Goal: Information Seeking & Learning: Learn about a topic

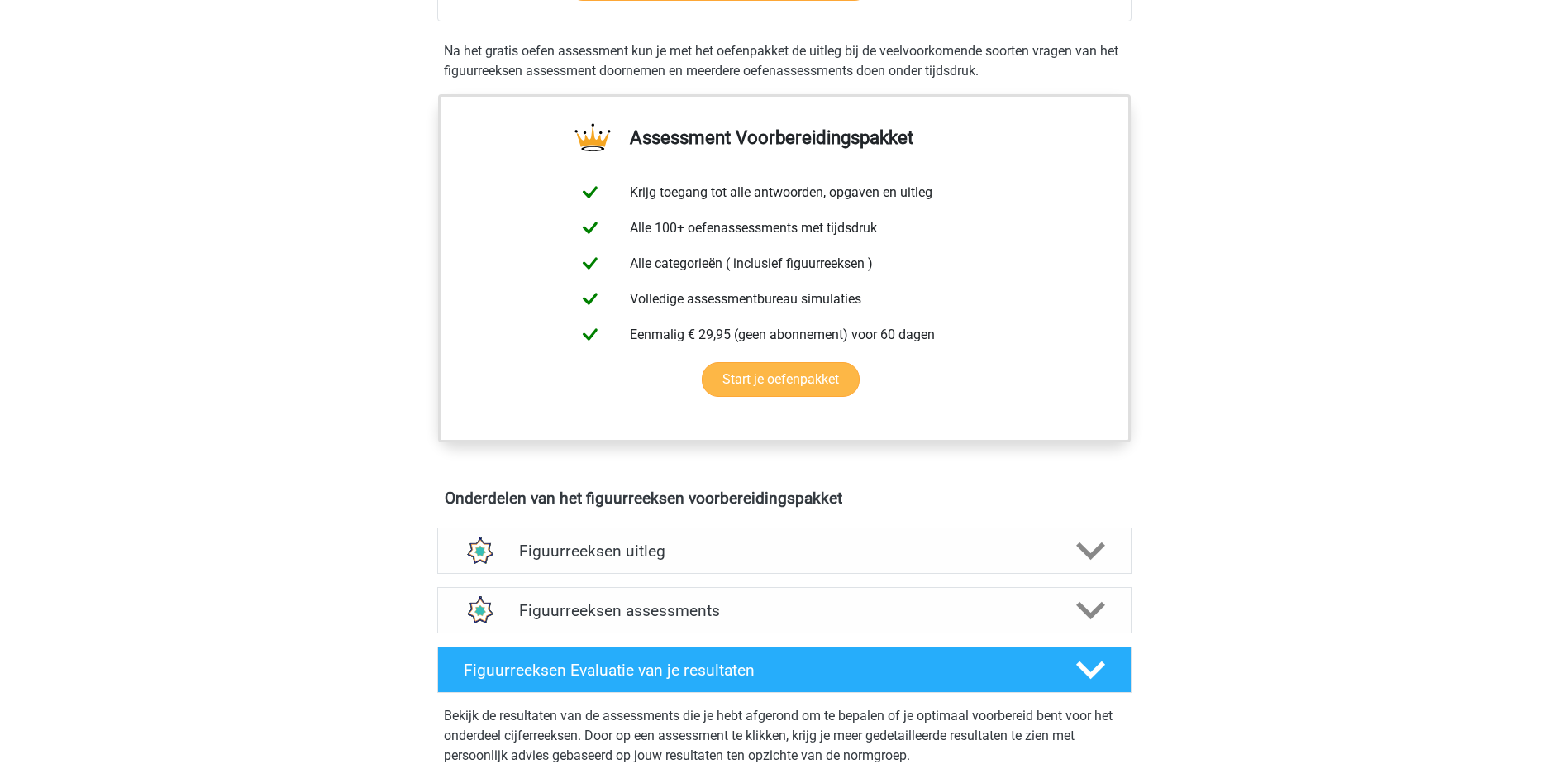
scroll to position [744, 0]
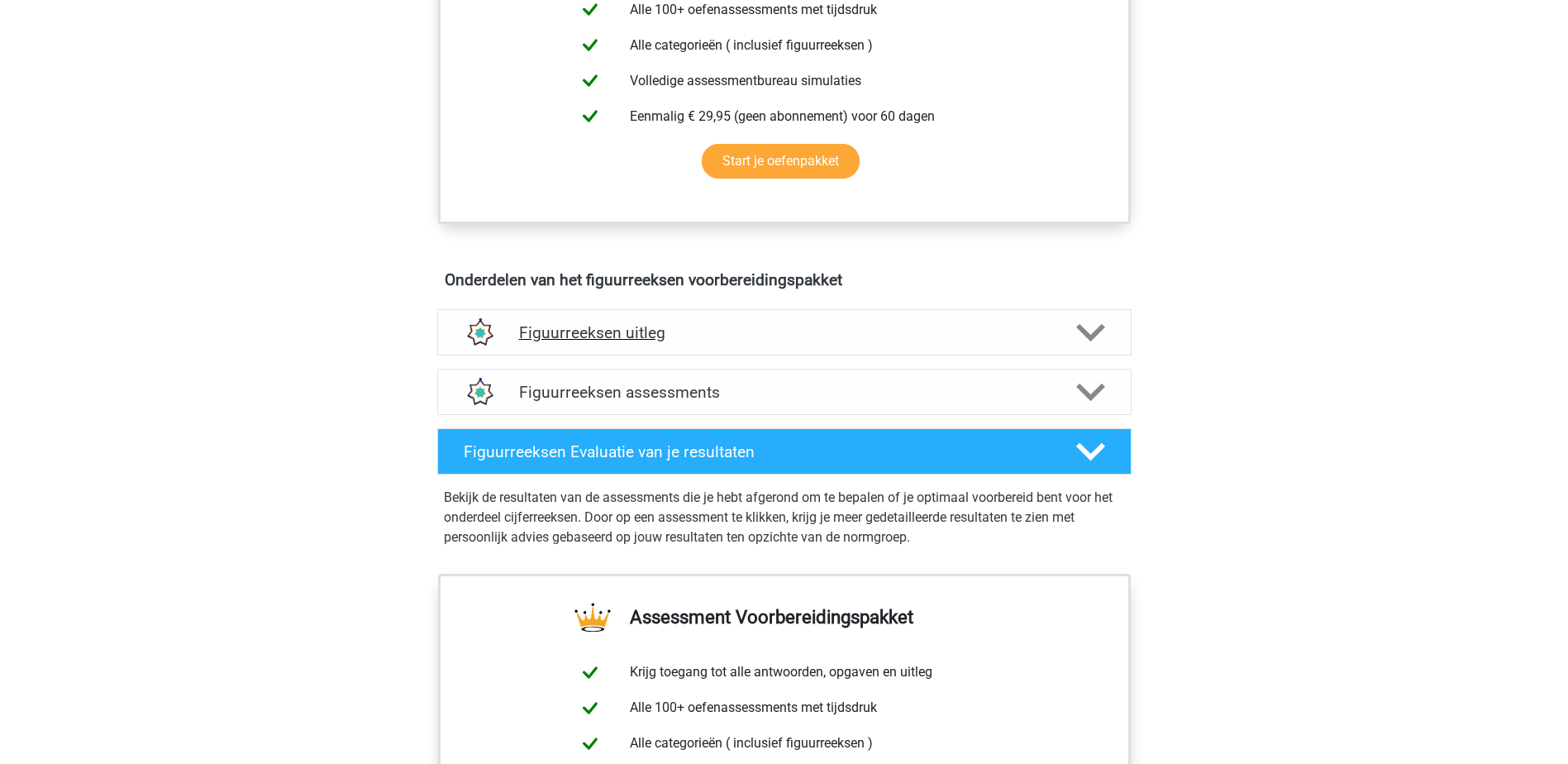
click at [688, 337] on h4 "Figuurreeksen uitleg" at bounding box center [784, 333] width 531 height 19
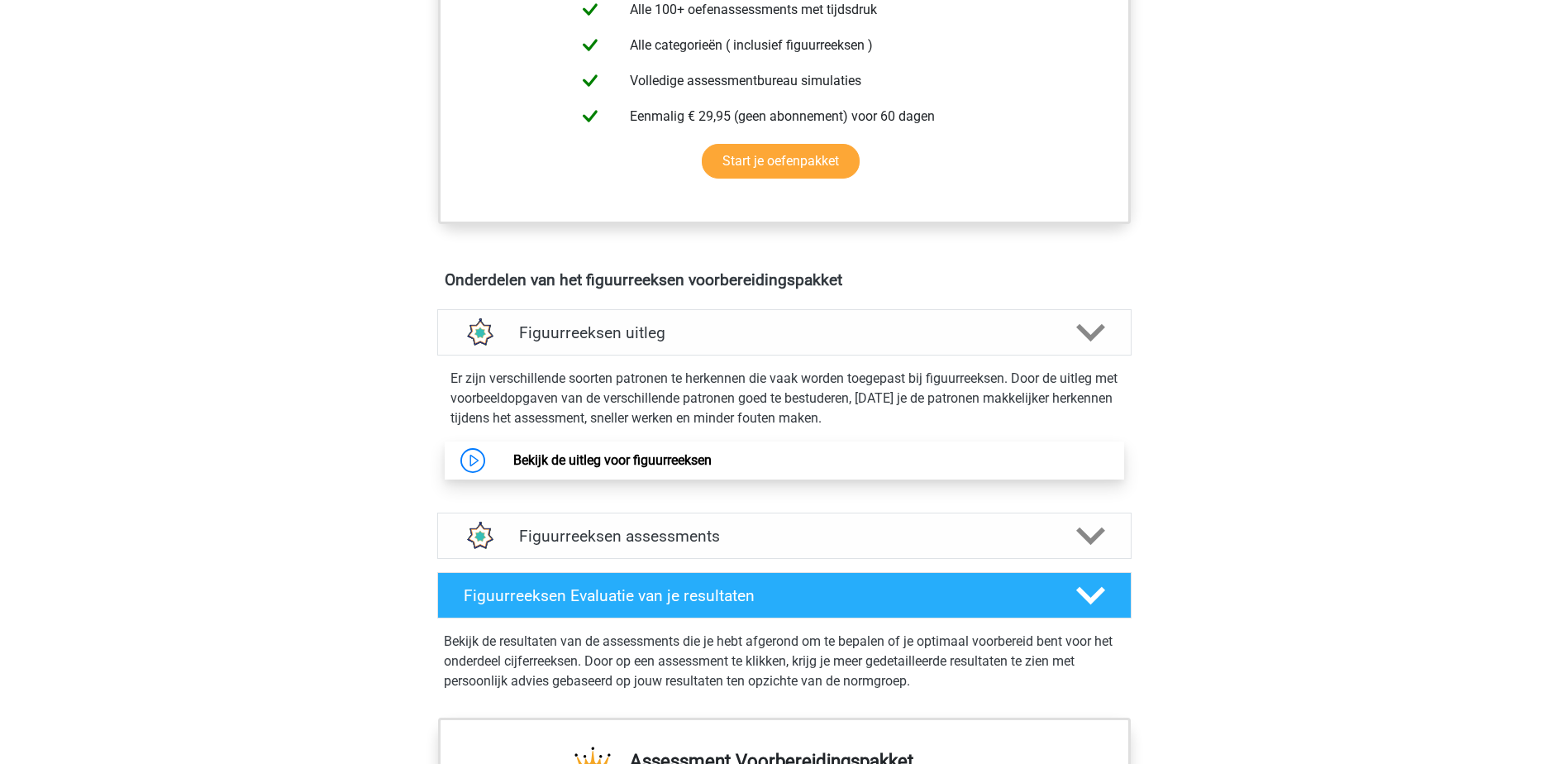
click at [604, 458] on link "Bekijk de uitleg voor figuurreeksen" at bounding box center [612, 461] width 198 height 16
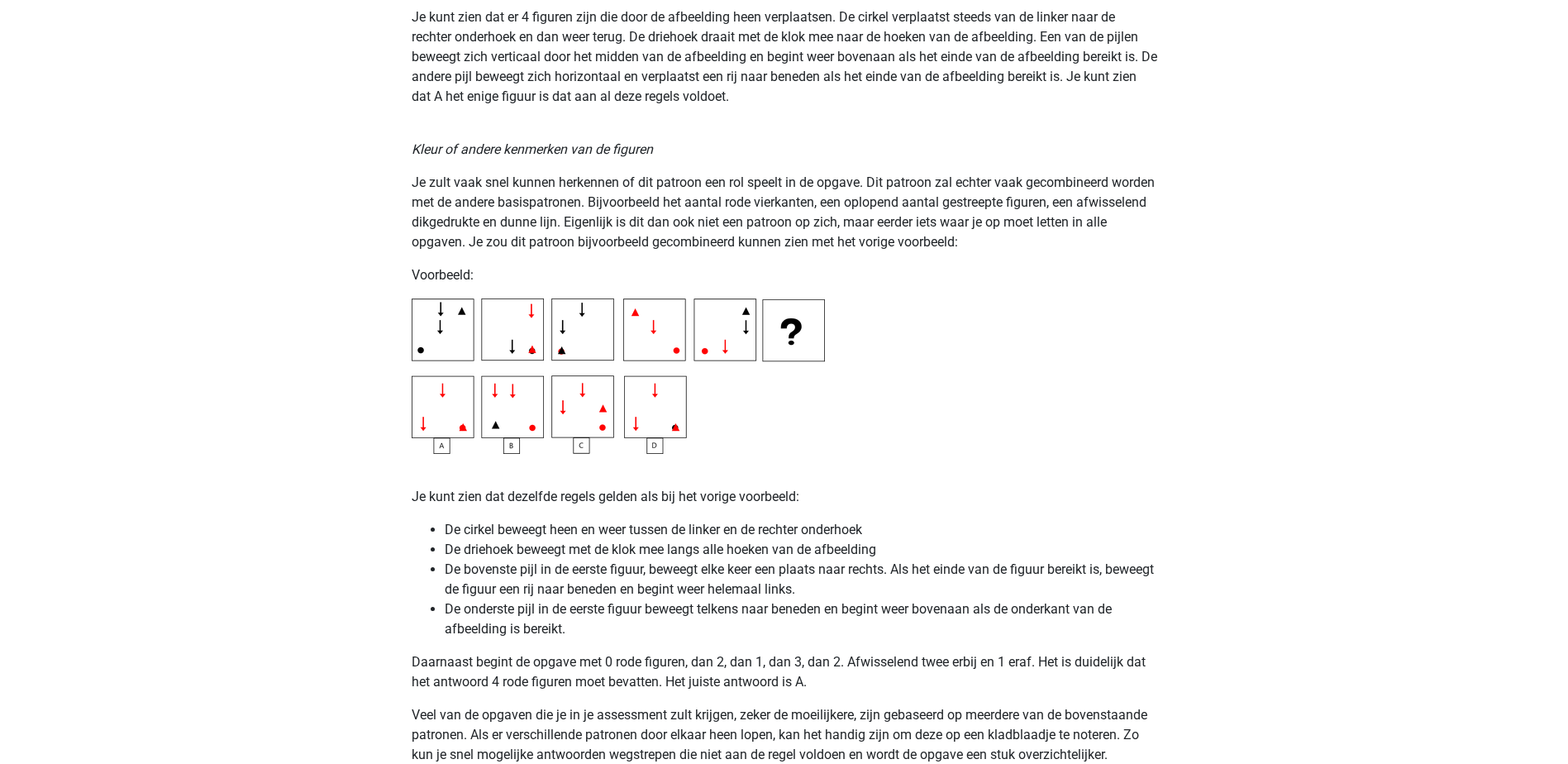
scroll to position [2811, 0]
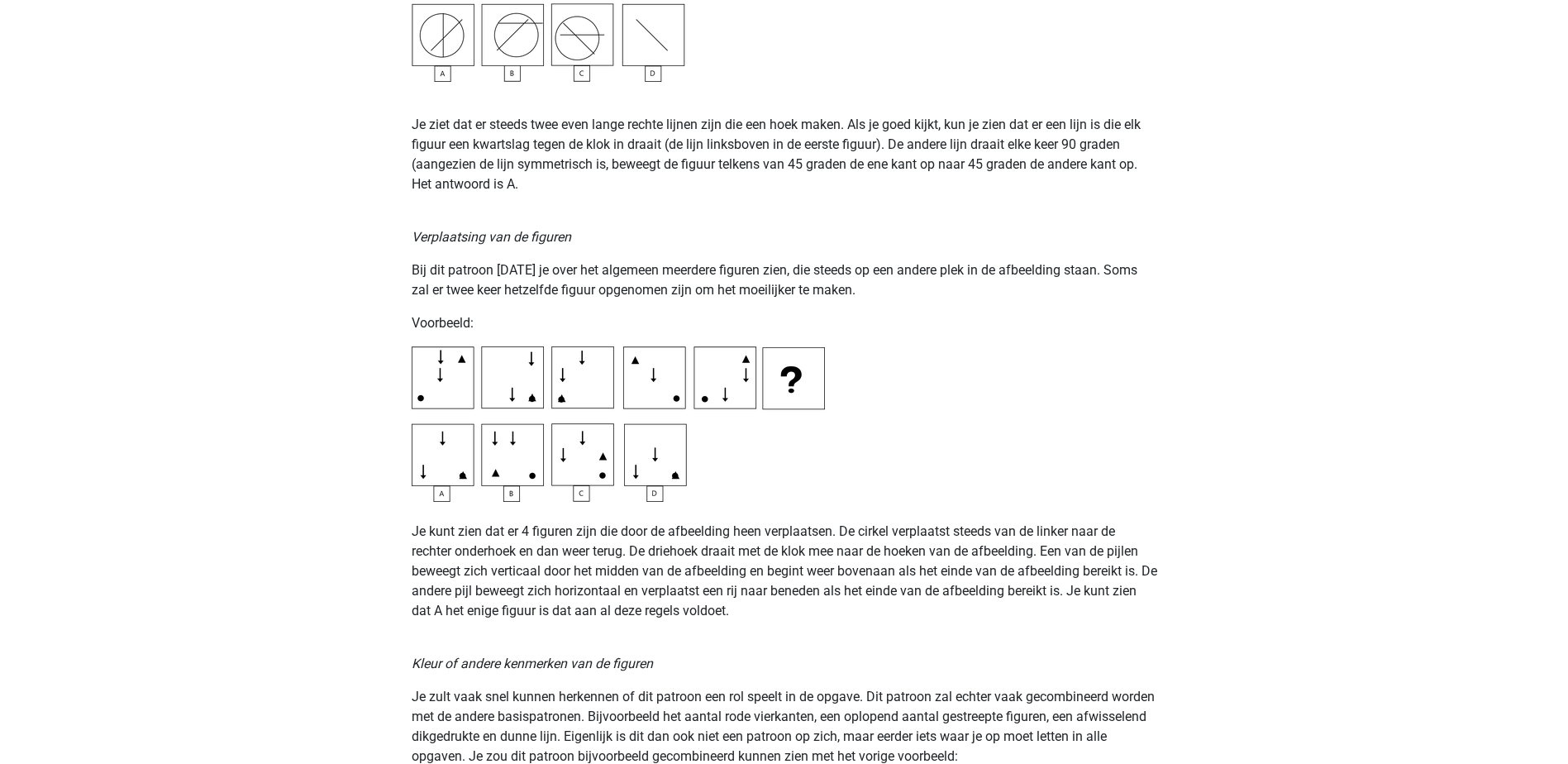
drag, startPoint x: 1091, startPoint y: 264, endPoint x: 1059, endPoint y: 224, distance: 51.2
click at [1073, 238] on div "Op deze pagina behandelen we de meest voorkomende patronen voor figuurreeksen .…" at bounding box center [784, 457] width 785 height 5312
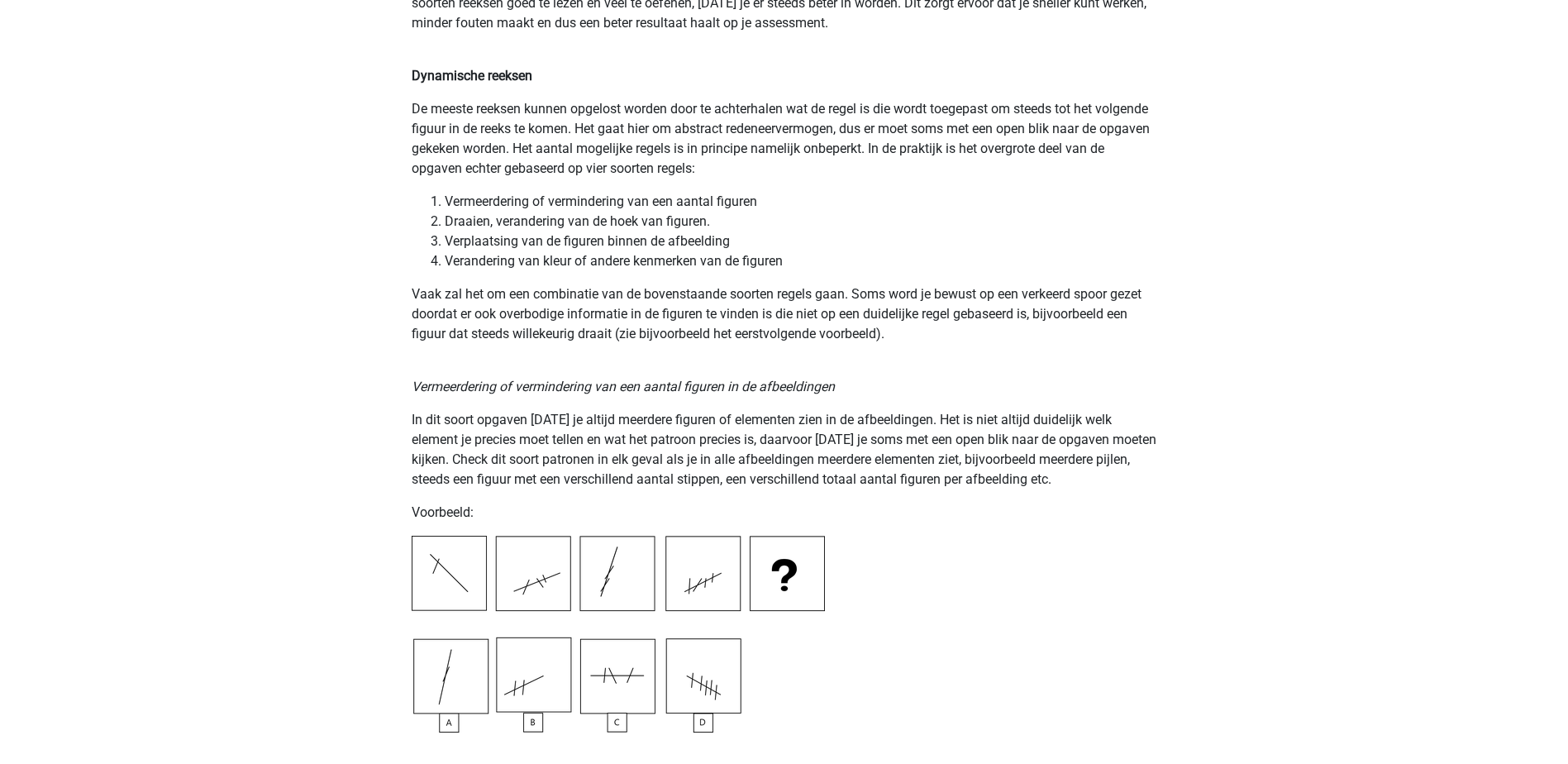
scroll to position [1240, 0]
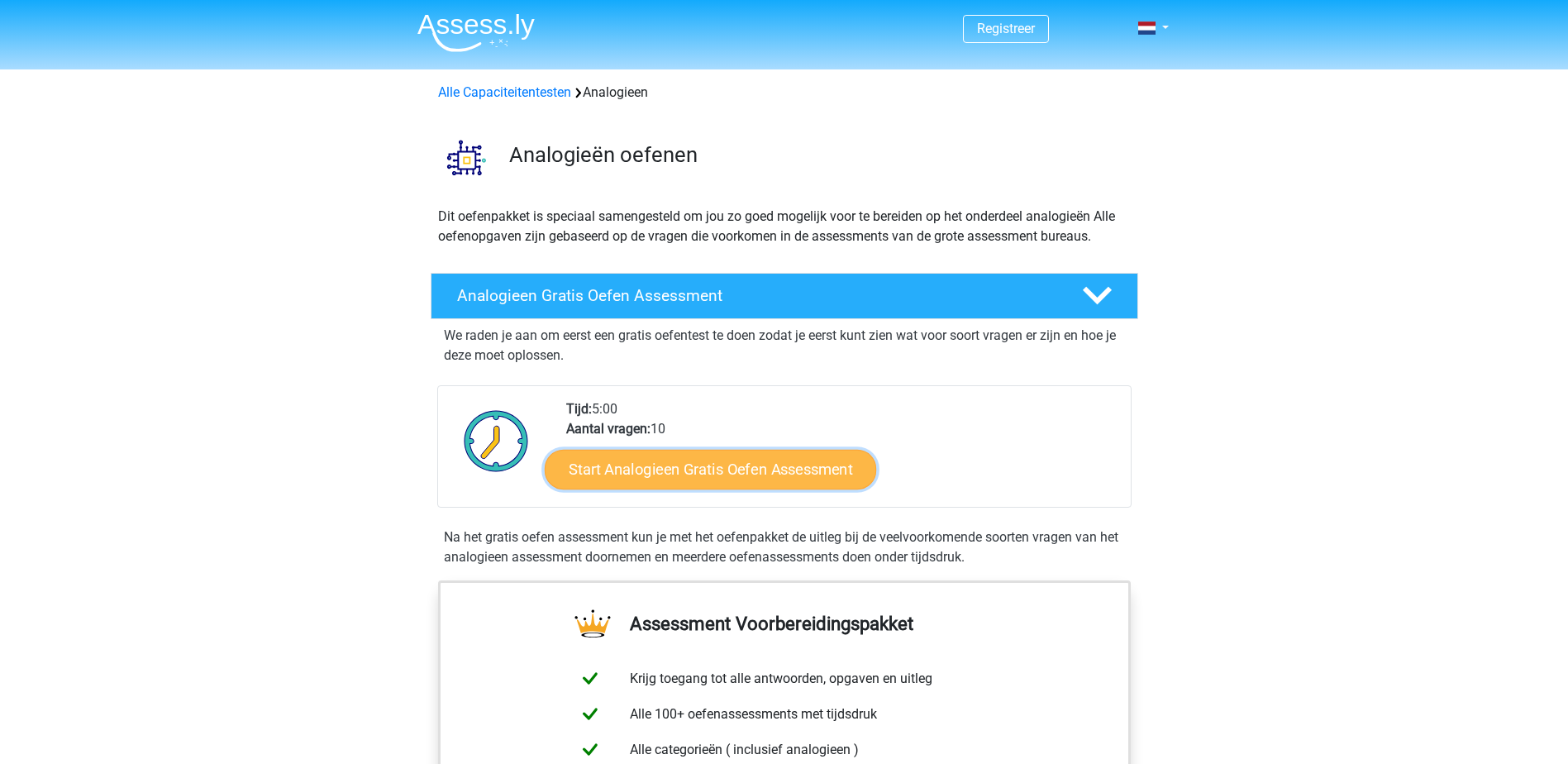
click at [764, 474] on link "Start Analogieen Gratis Oefen Assessment" at bounding box center [710, 468] width 331 height 39
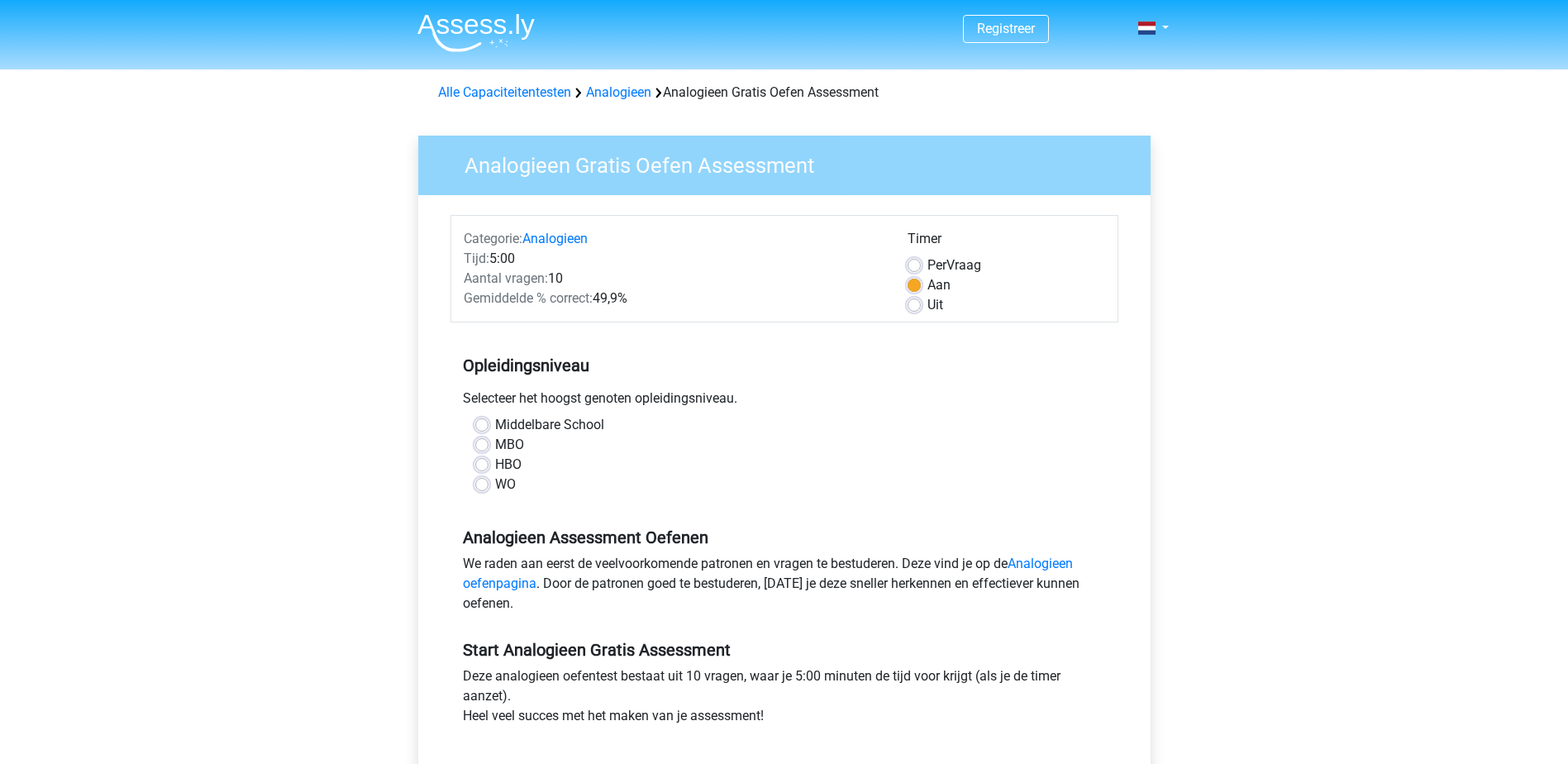
click at [503, 466] on label "HBO" at bounding box center [509, 464] width 26 height 20
click at [488, 466] on input "HBO" at bounding box center [481, 462] width 13 height 17
radio input "true"
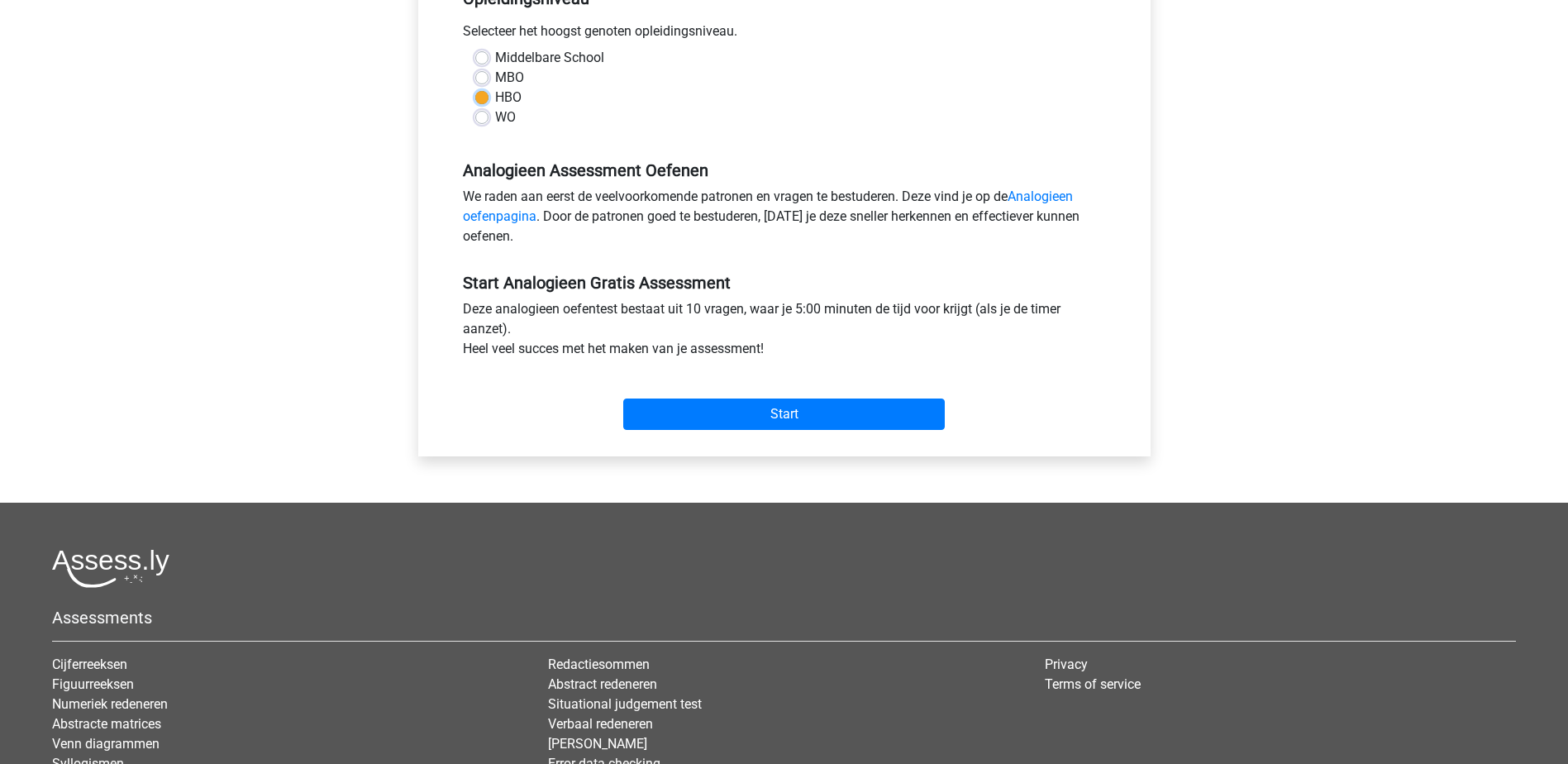
scroll to position [413, 0]
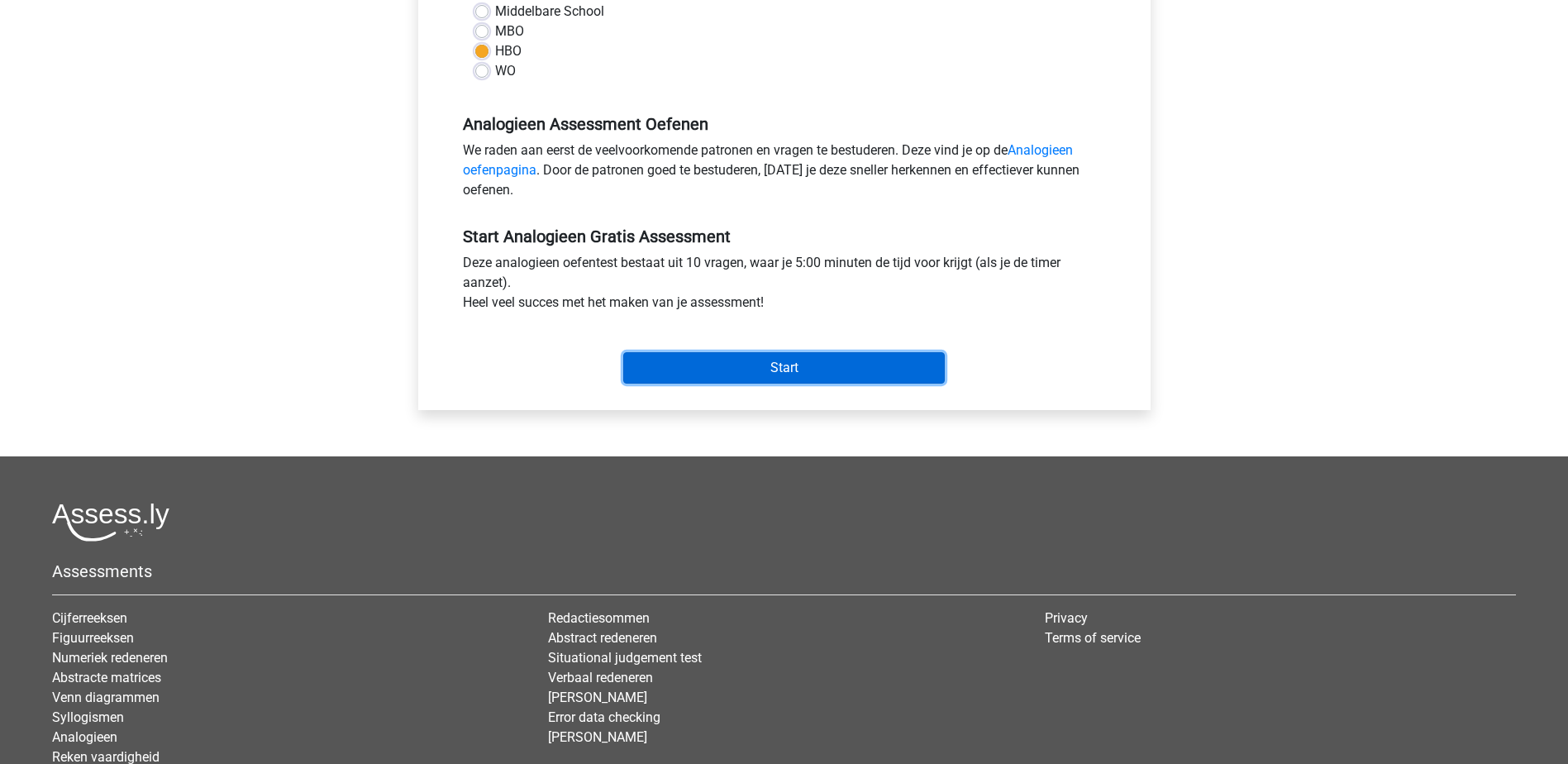
click at [839, 368] on input "Start" at bounding box center [784, 368] width 322 height 32
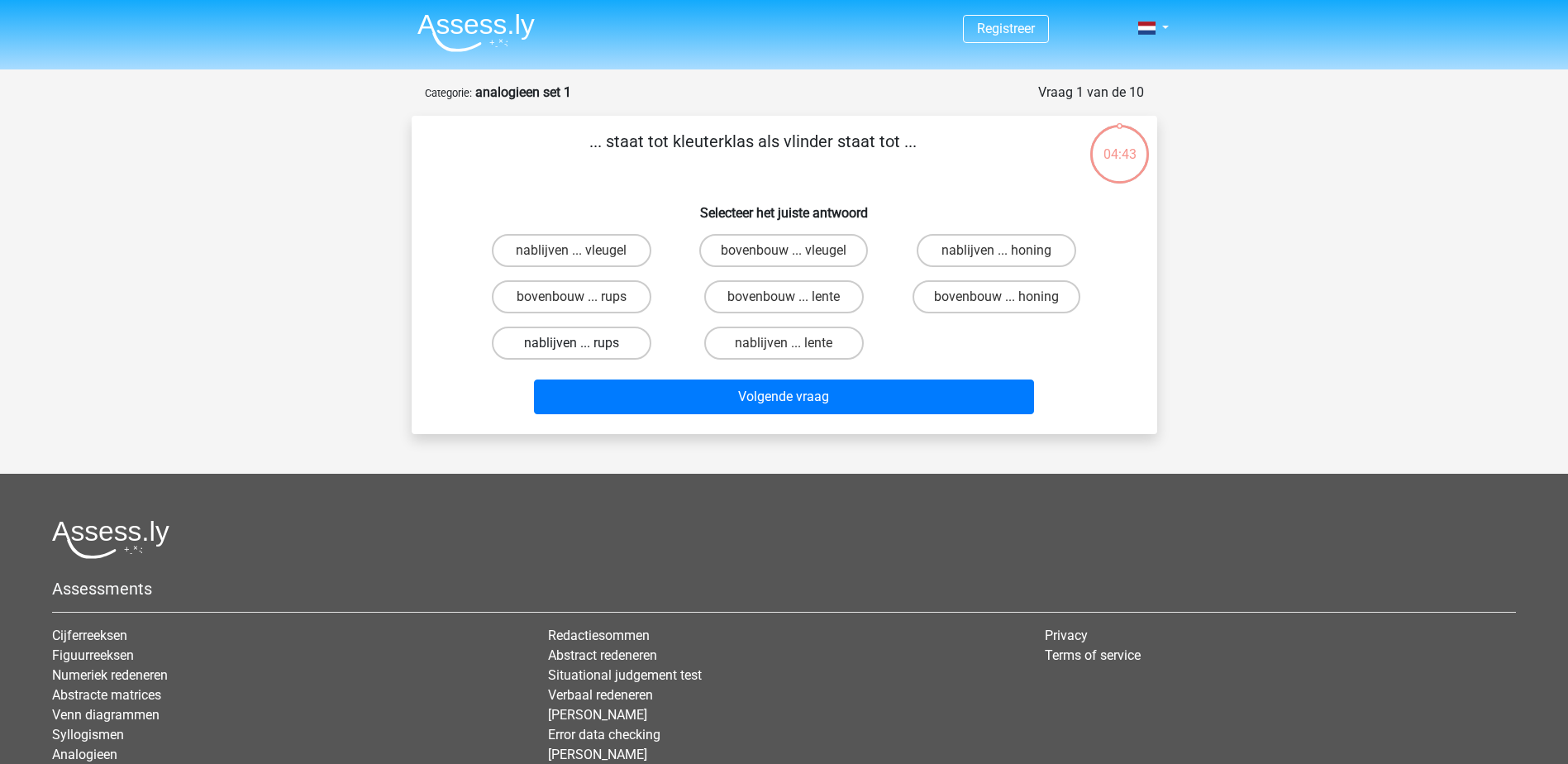
click at [554, 348] on label "nablijven ... rups" at bounding box center [572, 343] width 160 height 33
click at [571, 348] on input "nablijven ... rups" at bounding box center [576, 348] width 11 height 11
radio input "true"
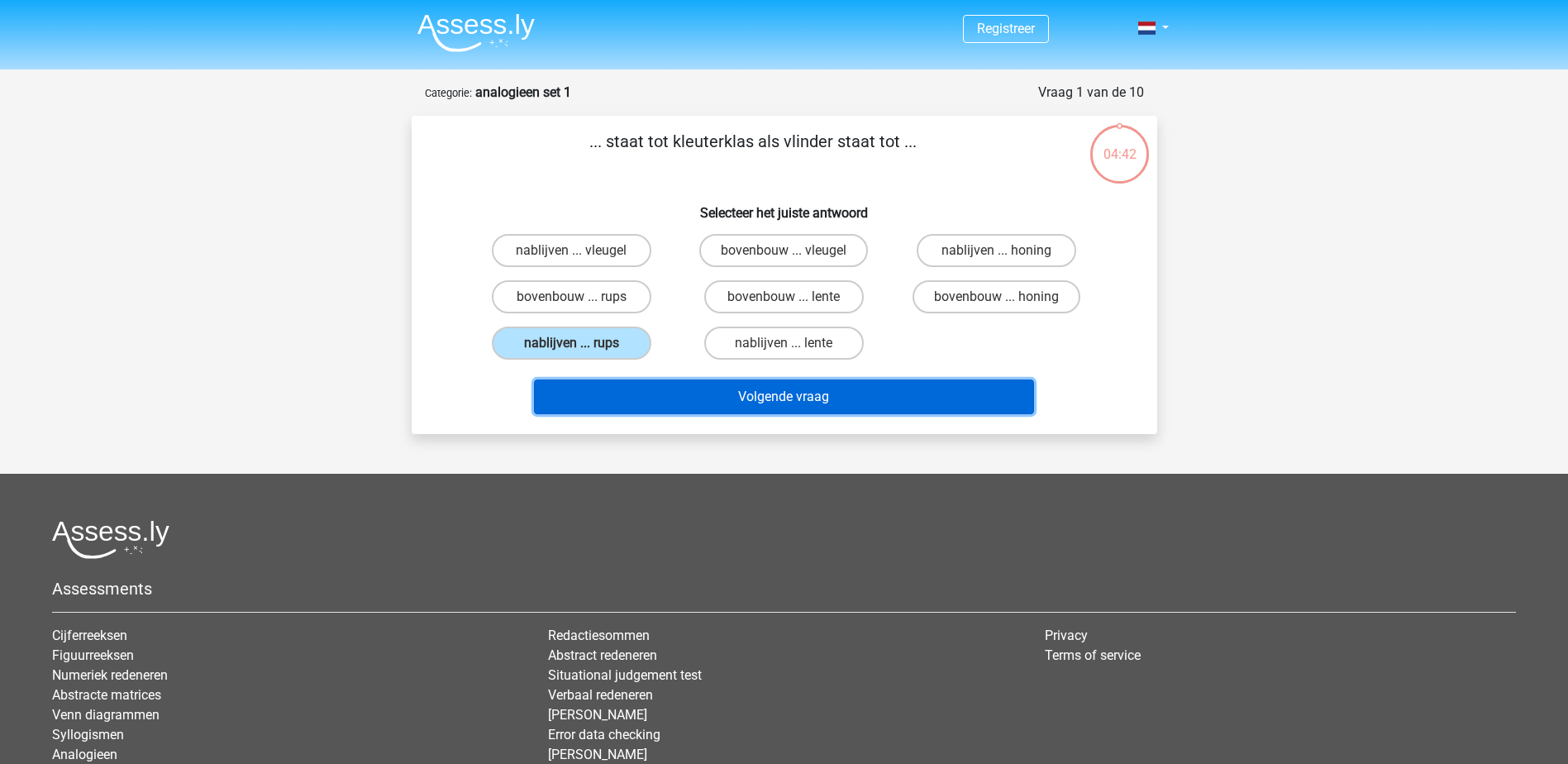
click at [635, 390] on button "Volgende vraag" at bounding box center [784, 397] width 500 height 35
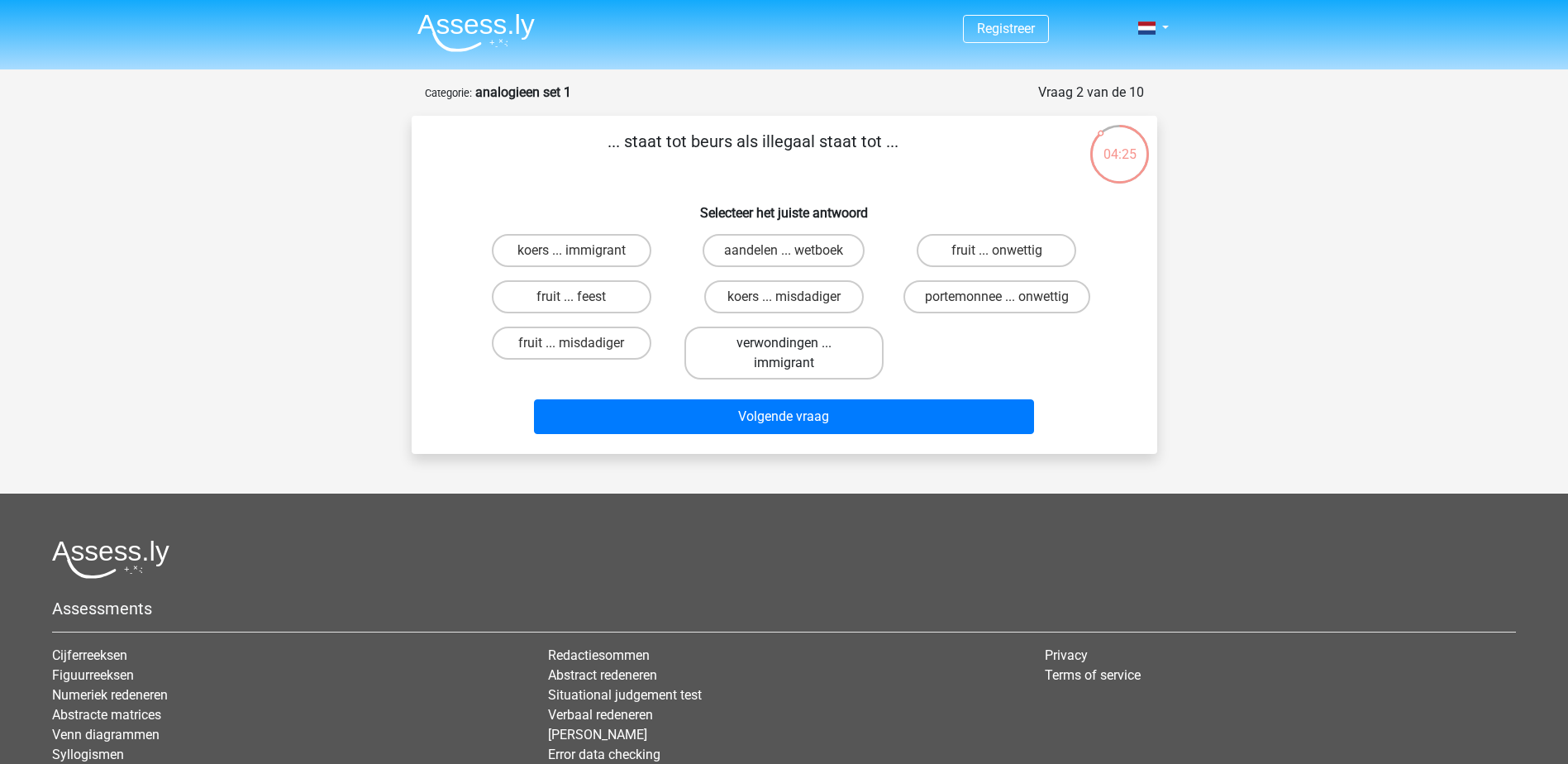
click at [732, 349] on label "verwondingen ... immigrant" at bounding box center [783, 353] width 199 height 53
click at [784, 349] on input "verwondingen ... immigrant" at bounding box center [789, 348] width 11 height 11
radio input "true"
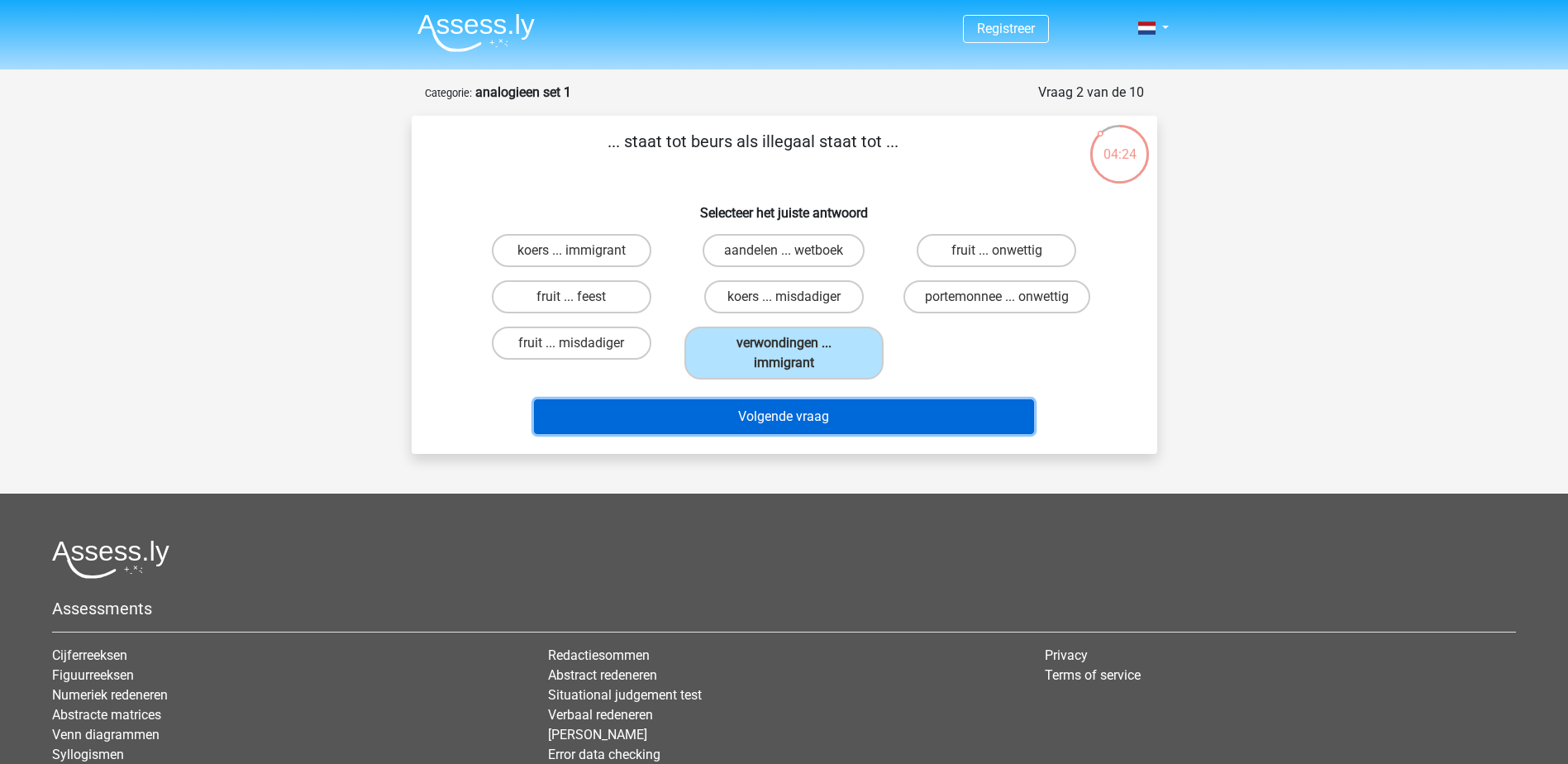
click at [768, 415] on button "Volgende vraag" at bounding box center [784, 417] width 500 height 35
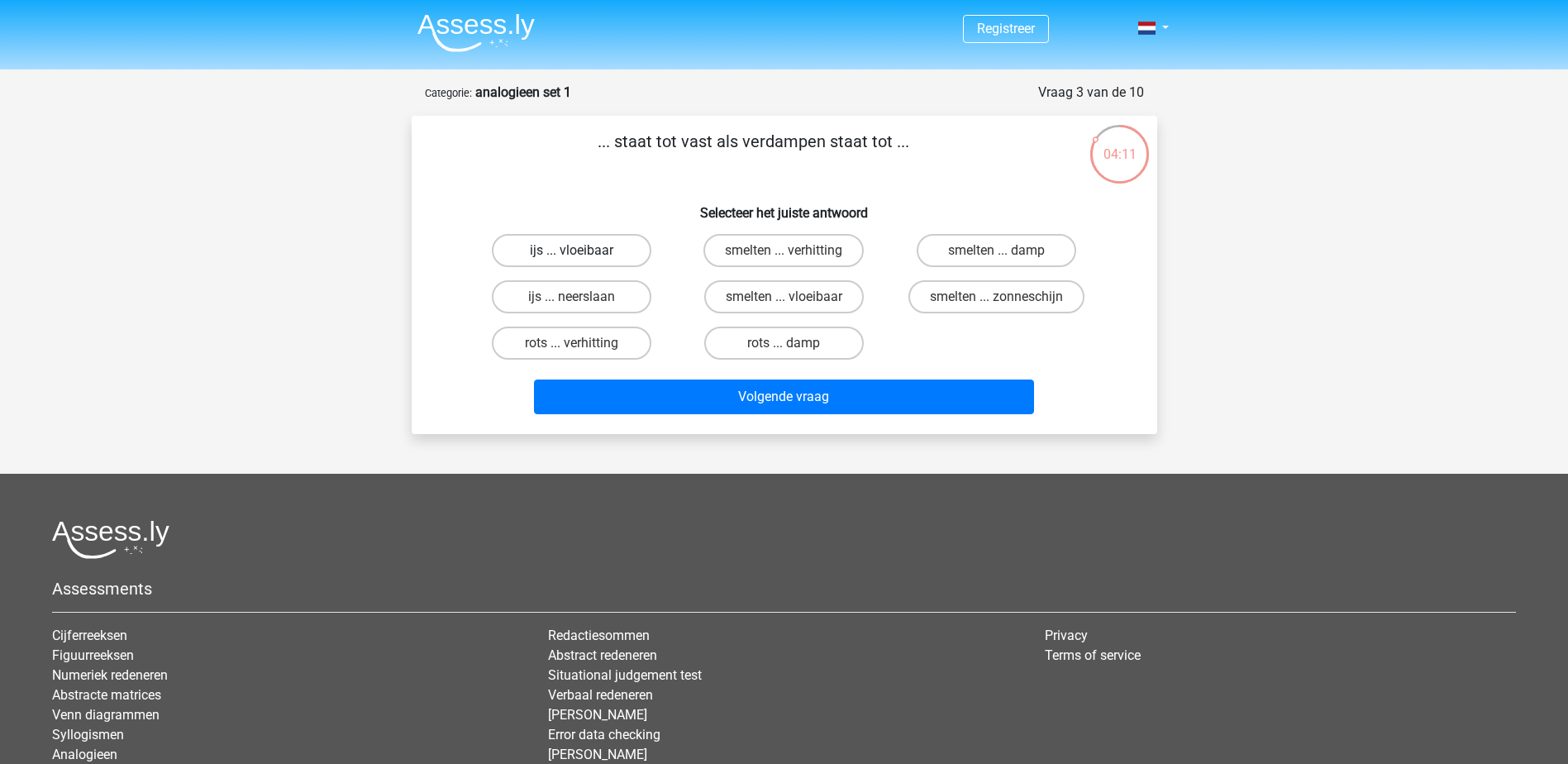
click at [628, 261] on label "ijs ... vloeibaar" at bounding box center [572, 251] width 160 height 33
click at [582, 261] on input "ijs ... vloeibaar" at bounding box center [576, 256] width 11 height 11
radio input "true"
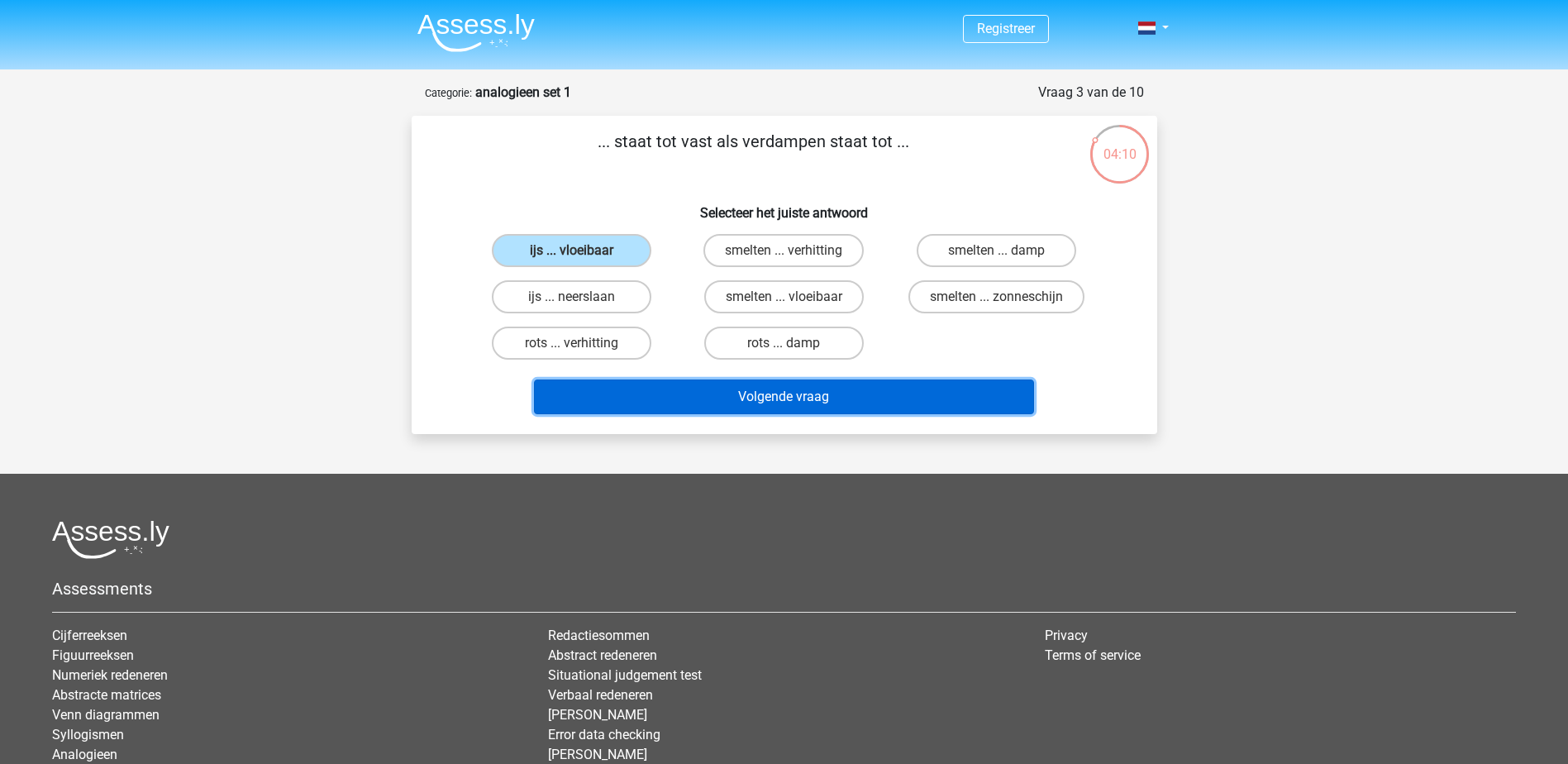
click at [699, 389] on button "Volgende vraag" at bounding box center [784, 397] width 500 height 35
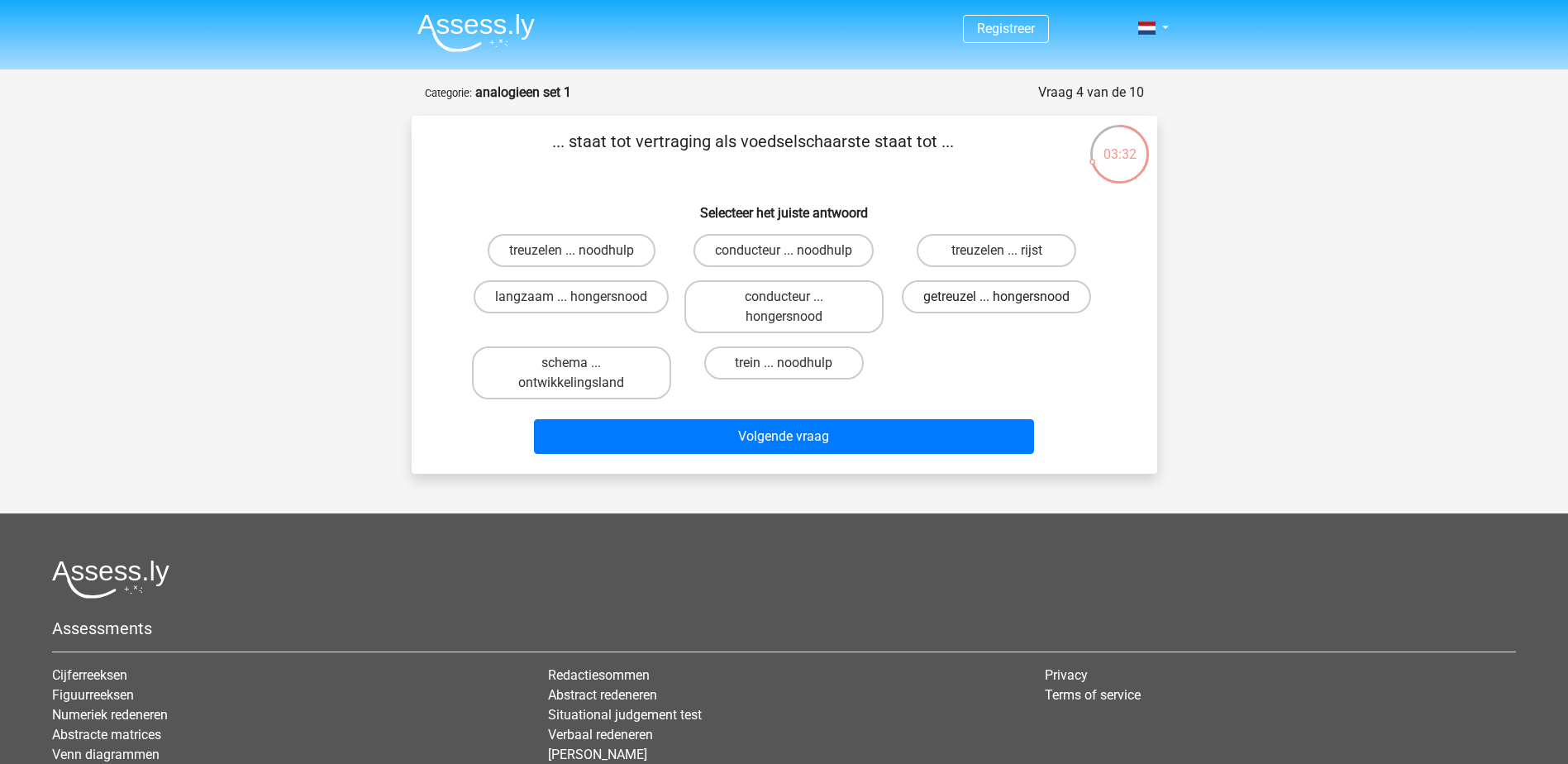
click at [1027, 293] on label "getreuzel ... hongersnood" at bounding box center [996, 297] width 189 height 33
click at [1008, 296] on input "getreuzel ... hongersnood" at bounding box center [1002, 302] width 11 height 11
radio input "true"
click at [800, 361] on label "trein ... noodhulp" at bounding box center [784, 363] width 160 height 33
click at [795, 363] on input "trein ... noodhulp" at bounding box center [789, 368] width 11 height 11
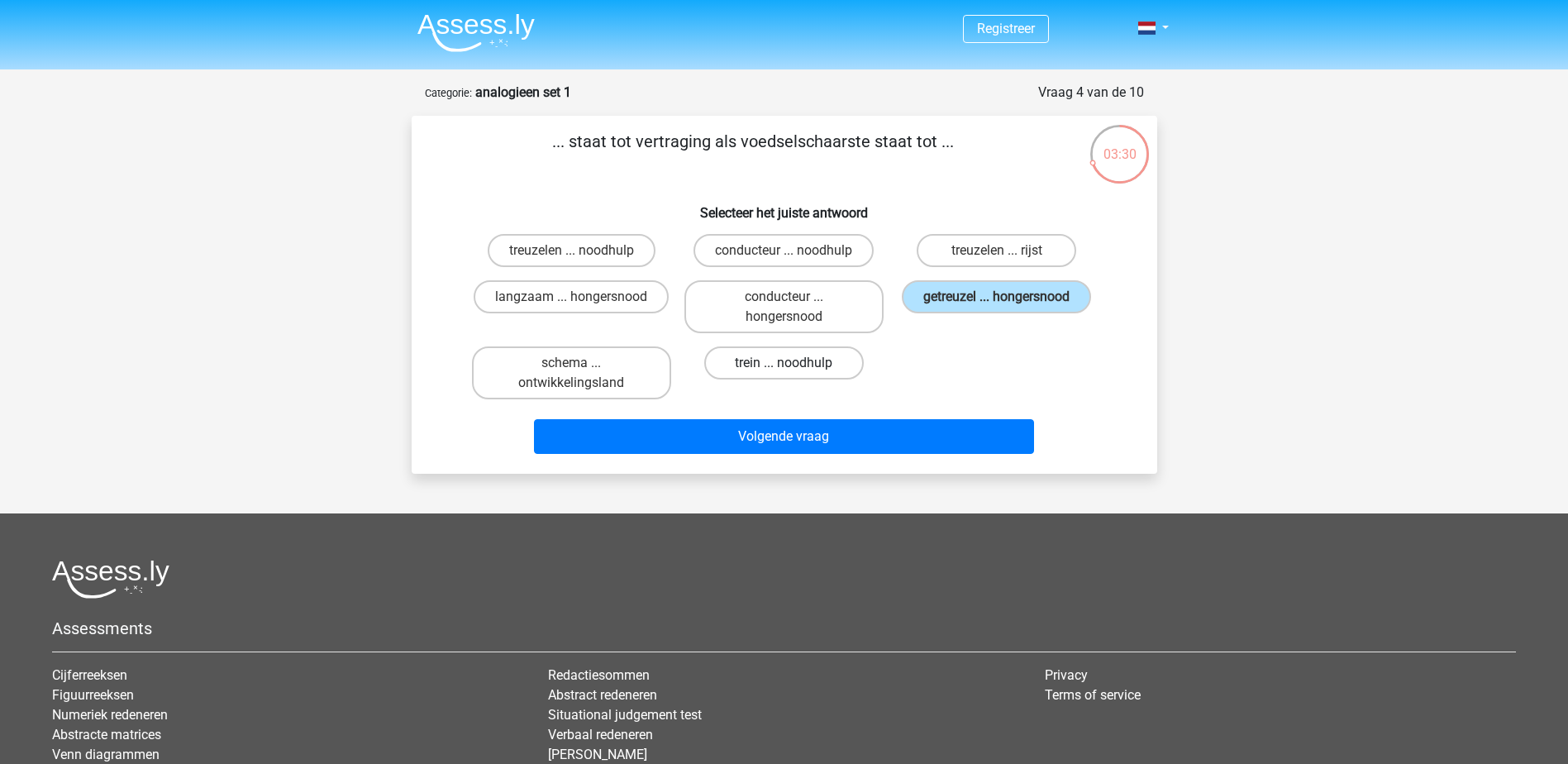
radio input "true"
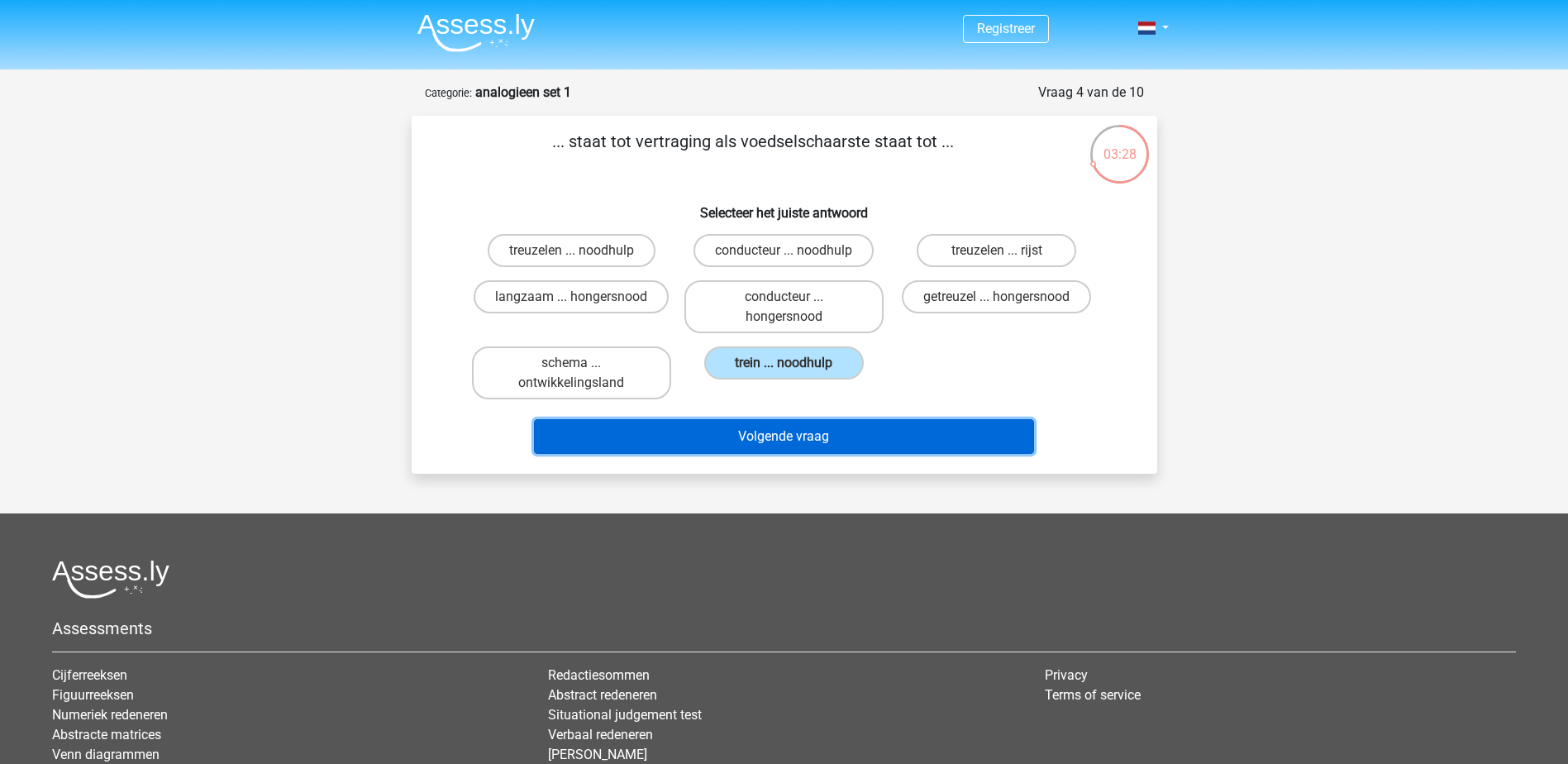
click at [856, 430] on button "Volgende vraag" at bounding box center [784, 437] width 500 height 35
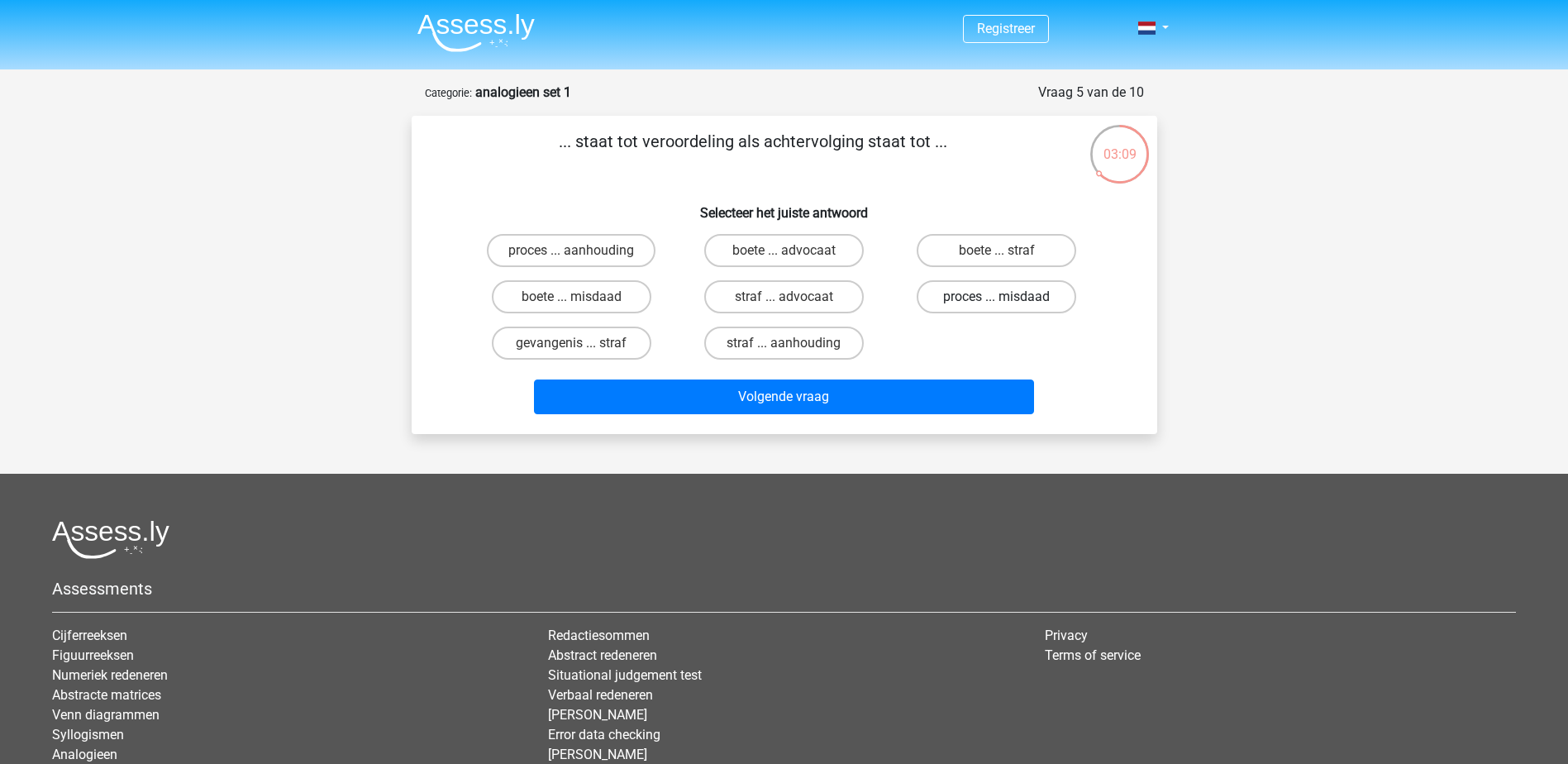
click at [932, 298] on label "proces ... misdaad" at bounding box center [996, 297] width 160 height 33
click at [997, 298] on input "proces ... misdaad" at bounding box center [1002, 302] width 11 height 11
radio input "true"
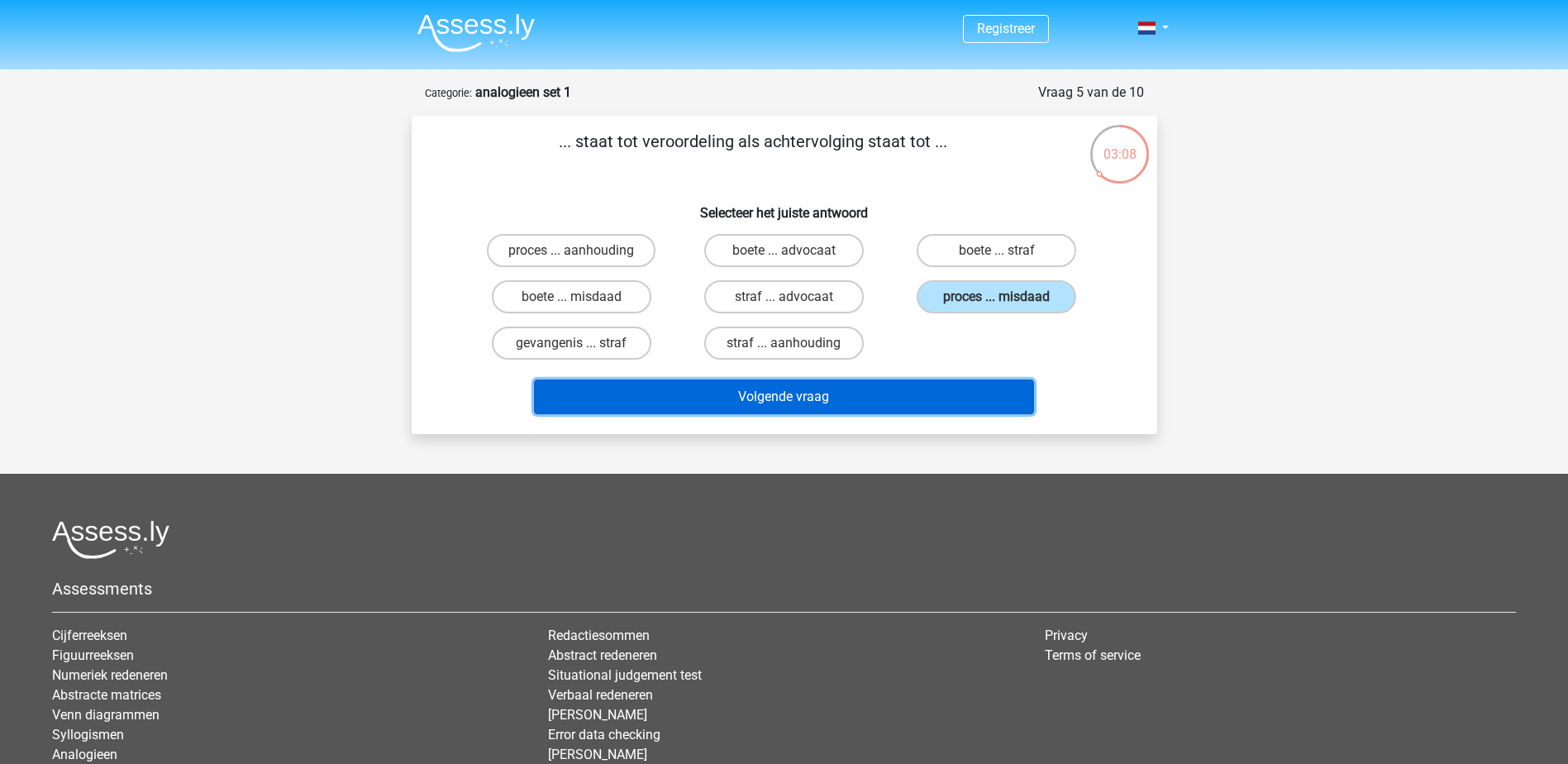
click at [896, 403] on button "Volgende vraag" at bounding box center [784, 397] width 500 height 35
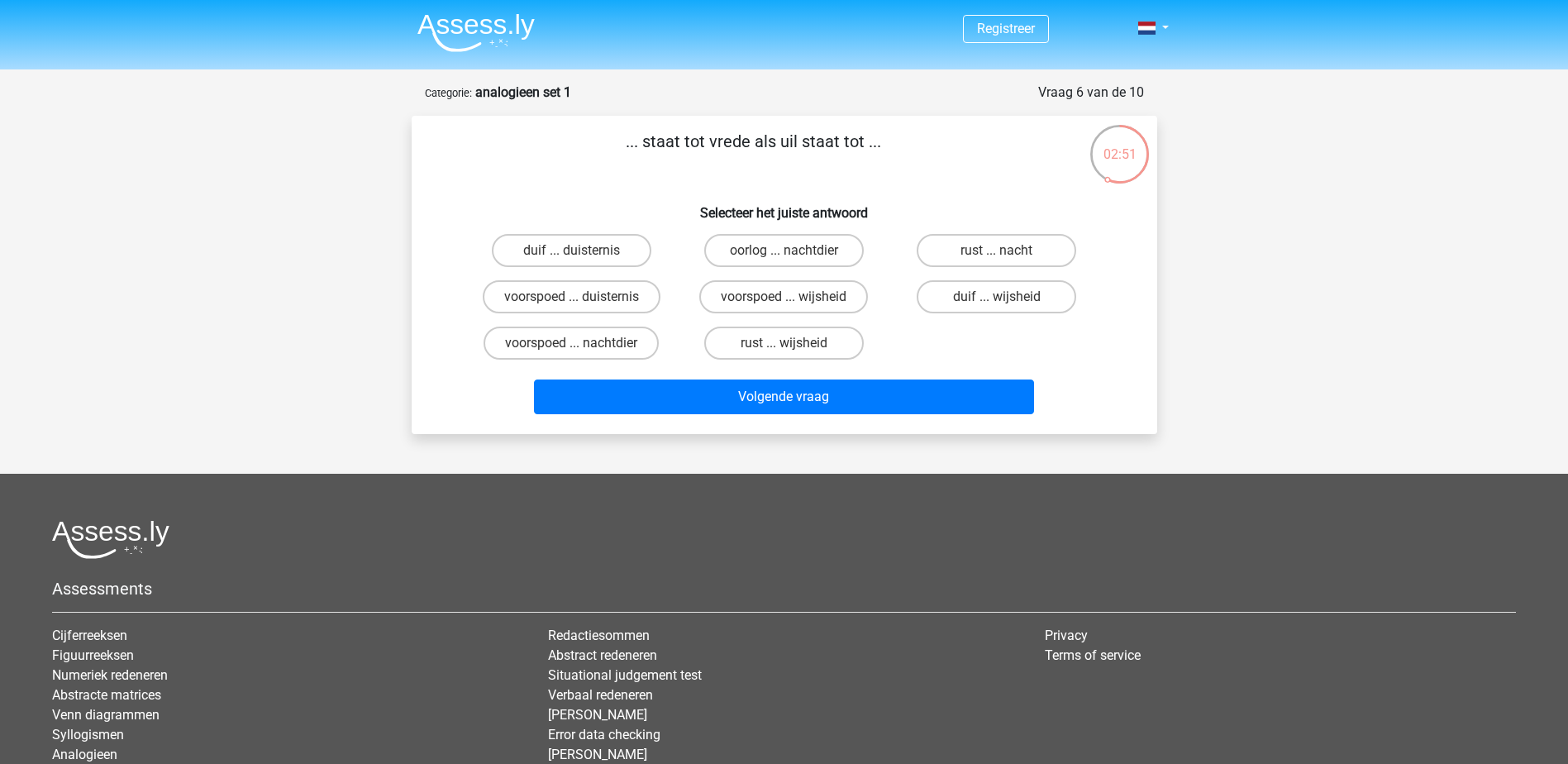
click at [671, 267] on div "duif ... wijsheid" at bounding box center [571, 251] width 199 height 33
click at [968, 298] on label "duif ... wijsheid" at bounding box center [996, 297] width 160 height 33
click at [997, 298] on input "duif ... wijsheid" at bounding box center [1002, 302] width 11 height 11
radio input "true"
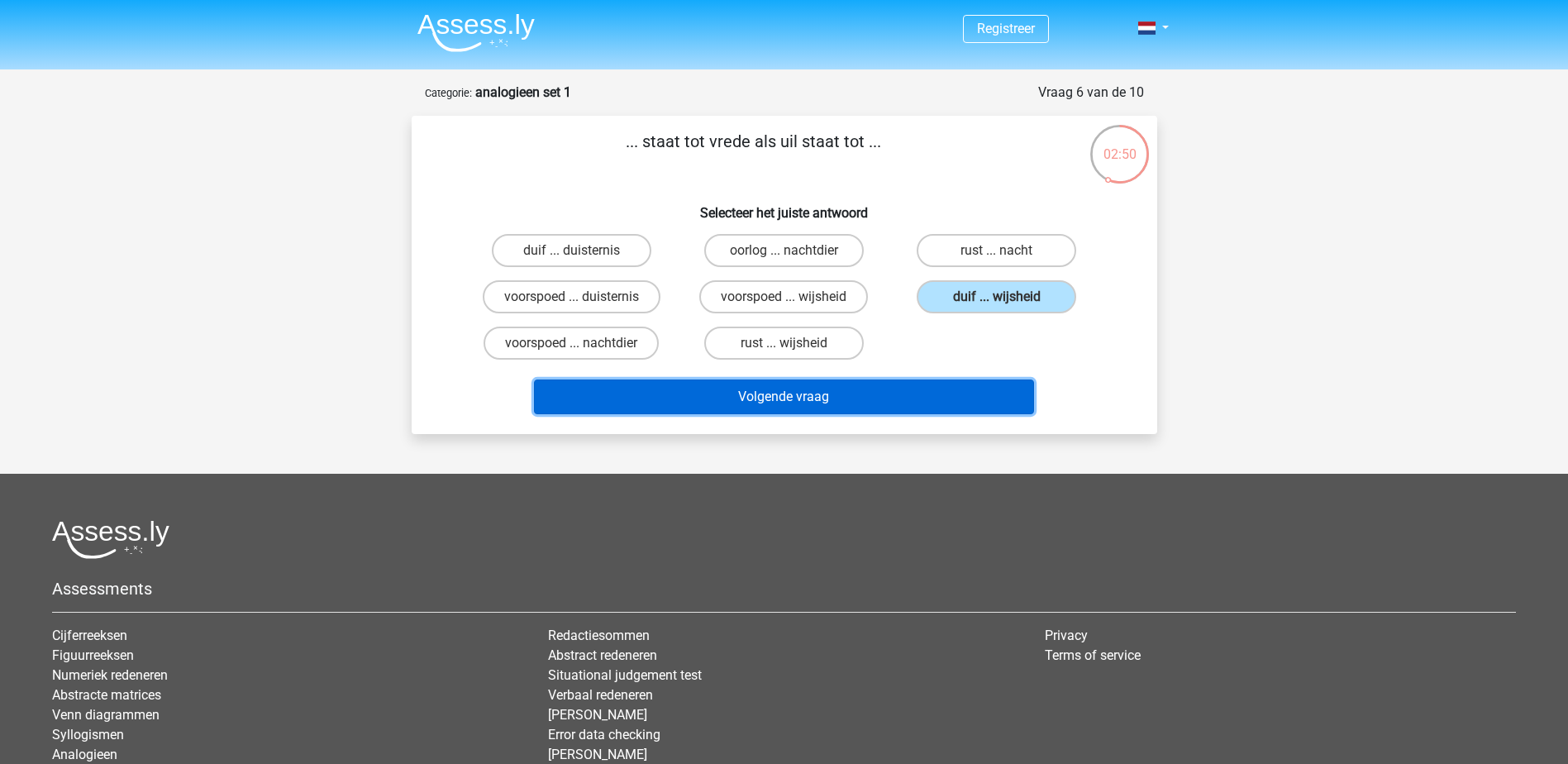
click at [934, 396] on button "Volgende vraag" at bounding box center [784, 397] width 500 height 35
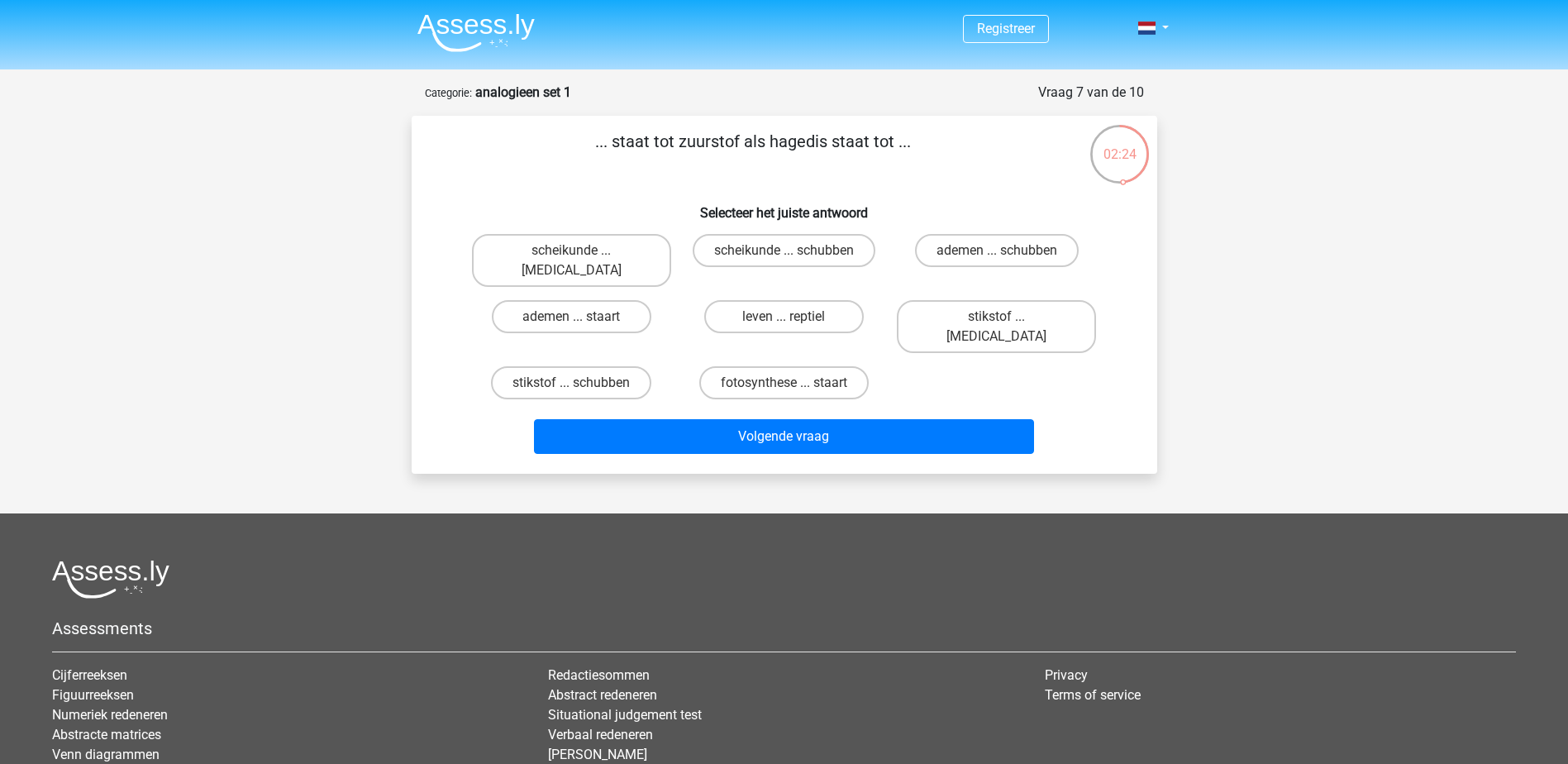
click at [785, 317] on input "leven ... reptiel" at bounding box center [789, 322] width 11 height 11
radio input "true"
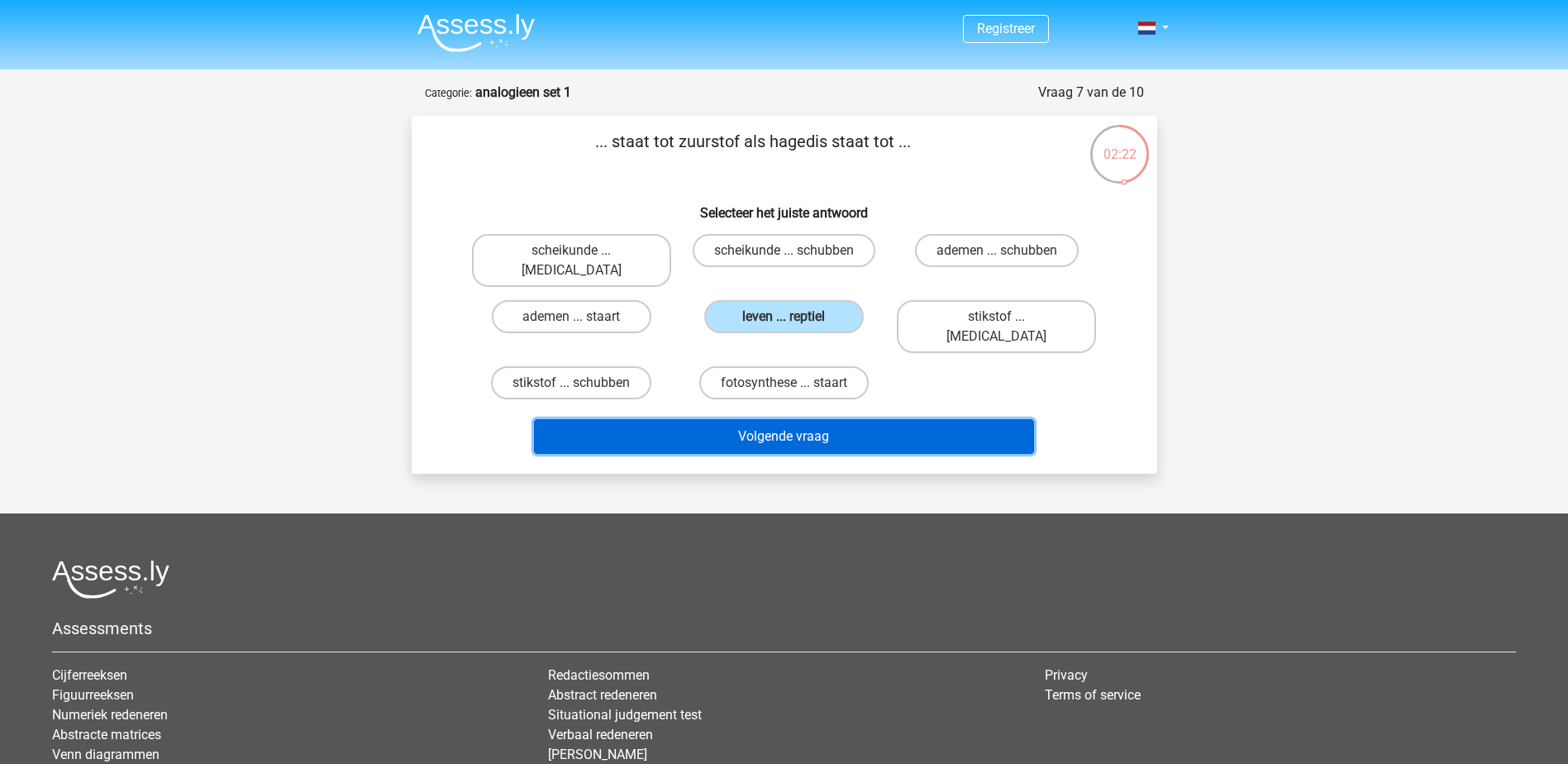
click at [859, 419] on button "Volgende vraag" at bounding box center [784, 437] width 500 height 35
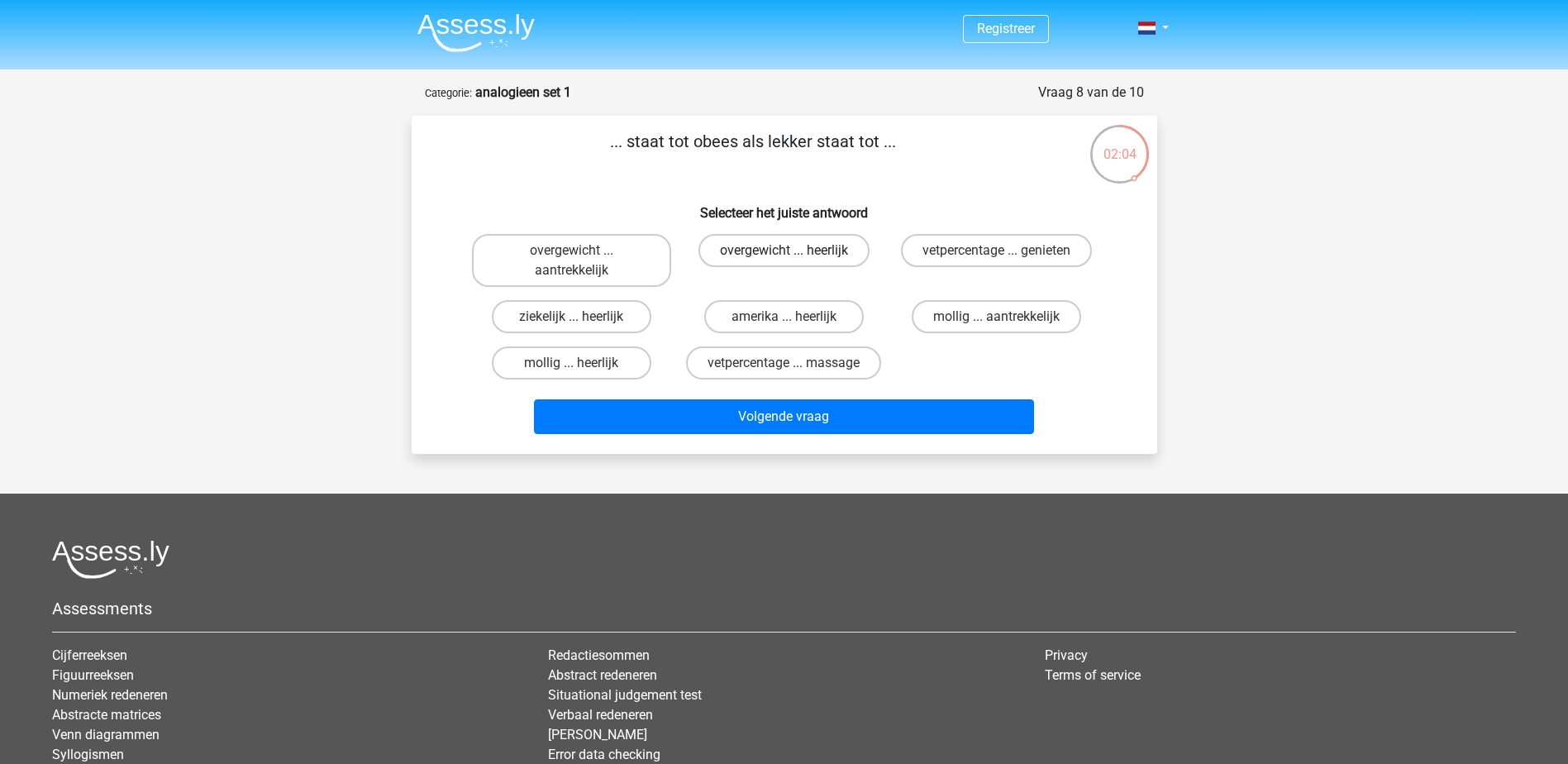
click at [778, 252] on label "overgewicht ... heerlijk" at bounding box center [783, 251] width 171 height 33
click at [784, 252] on input "overgewicht ... heerlijk" at bounding box center [789, 256] width 11 height 11
radio input "true"
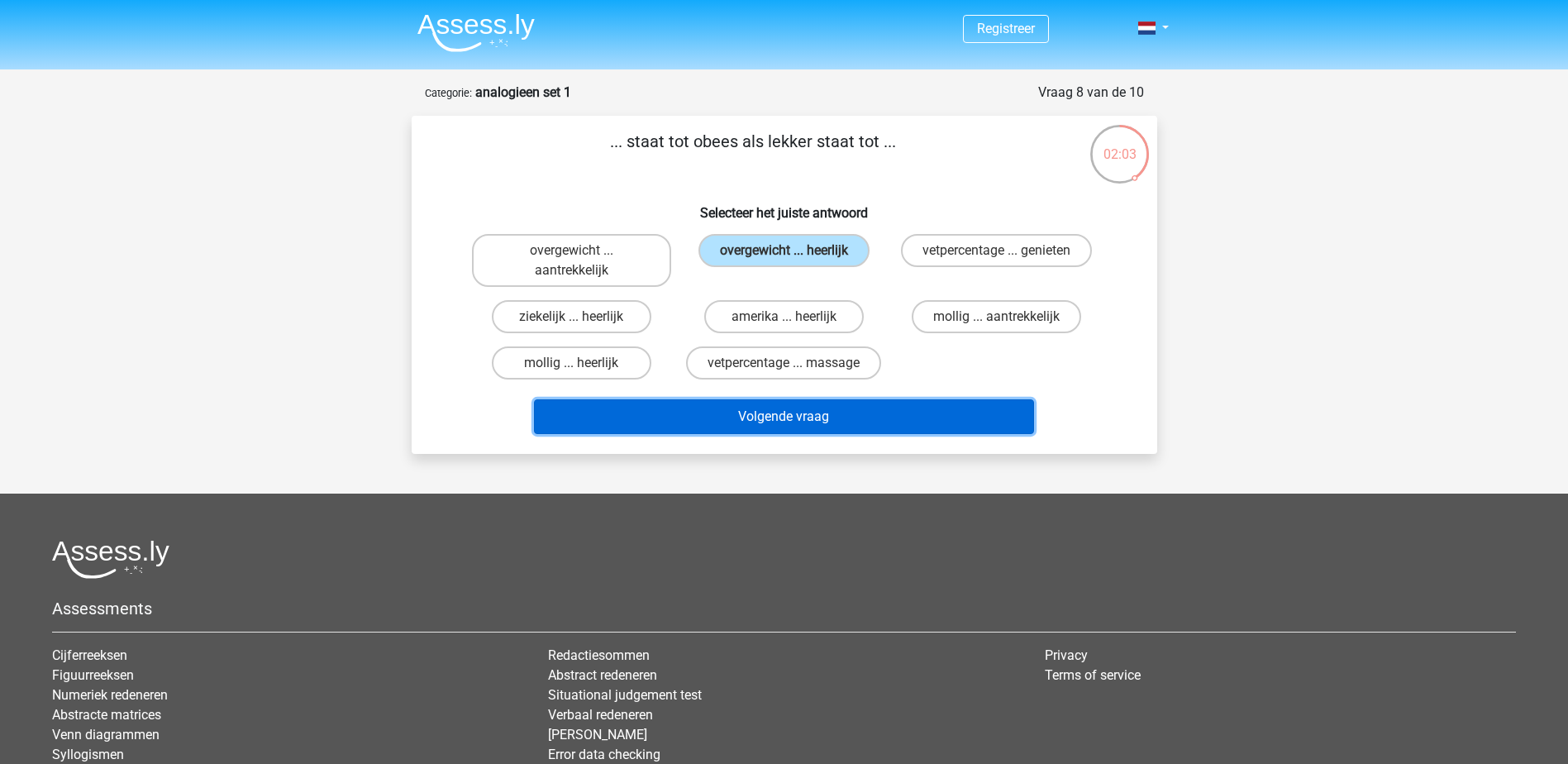
click at [921, 430] on button "Volgende vraag" at bounding box center [784, 417] width 500 height 35
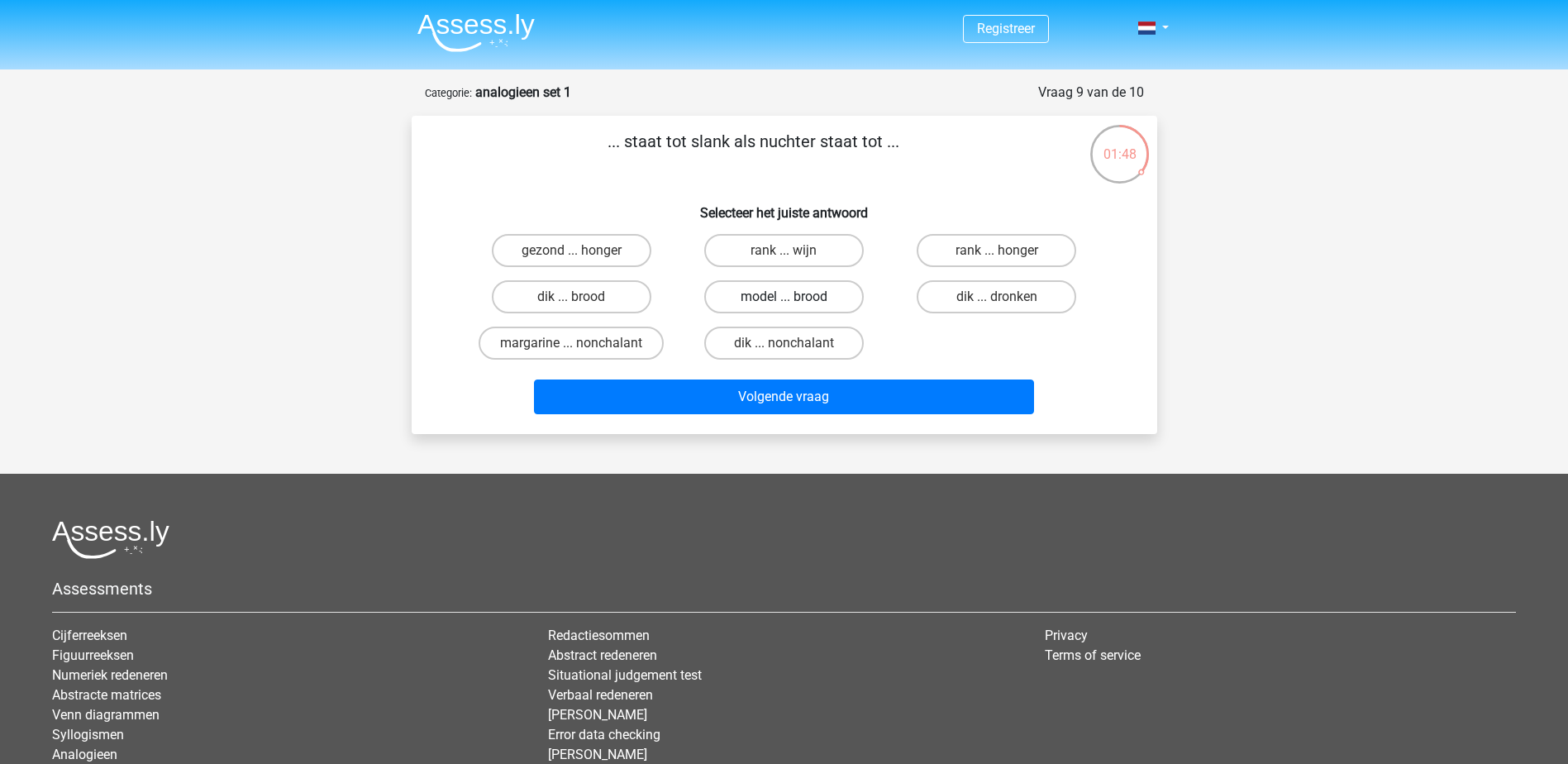
click at [813, 293] on label "model ... brood" at bounding box center [784, 297] width 160 height 33
click at [795, 296] on input "model ... brood" at bounding box center [789, 302] width 11 height 11
radio input "true"
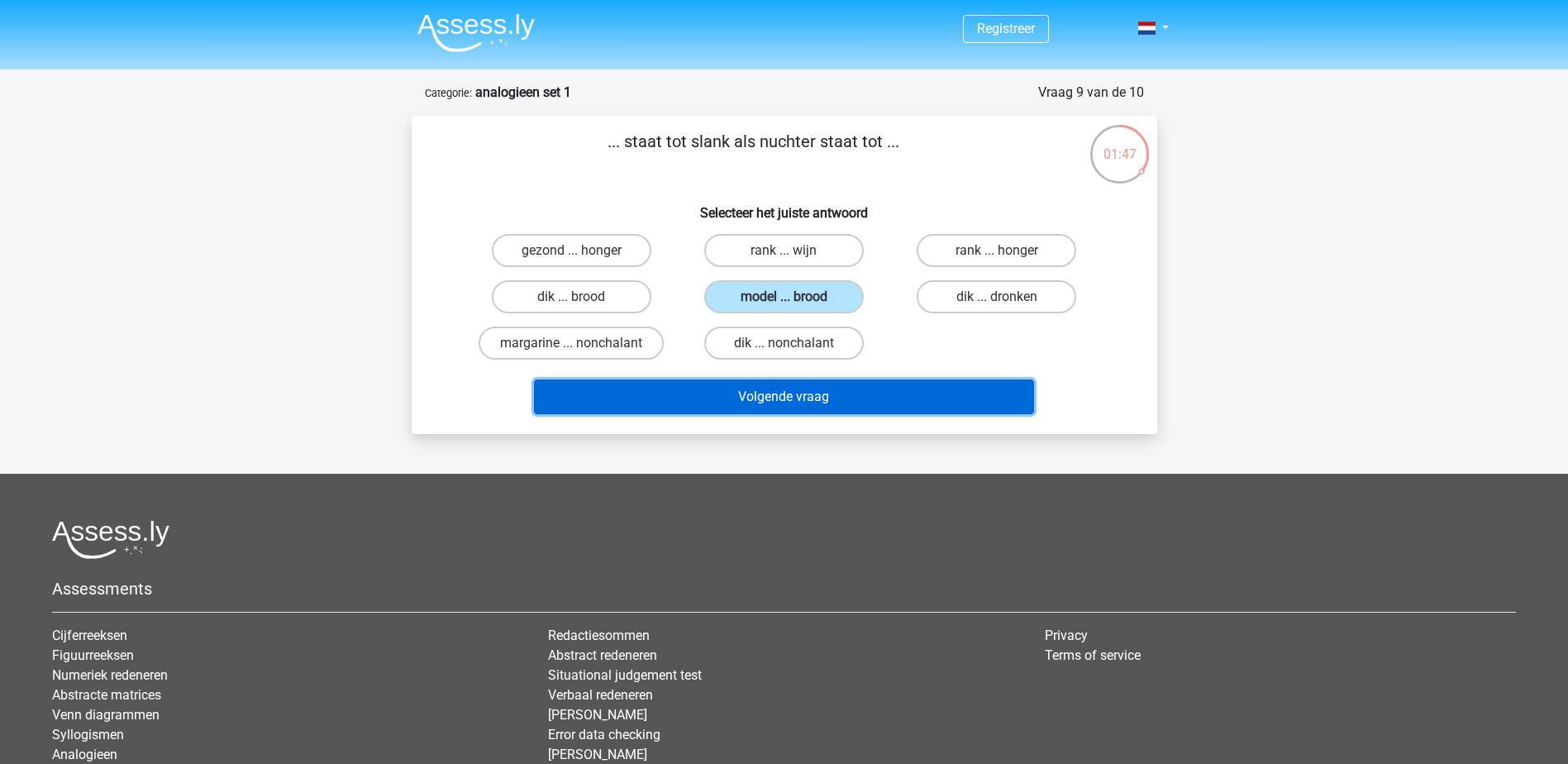
click at [892, 411] on button "Volgende vraag" at bounding box center [784, 397] width 500 height 35
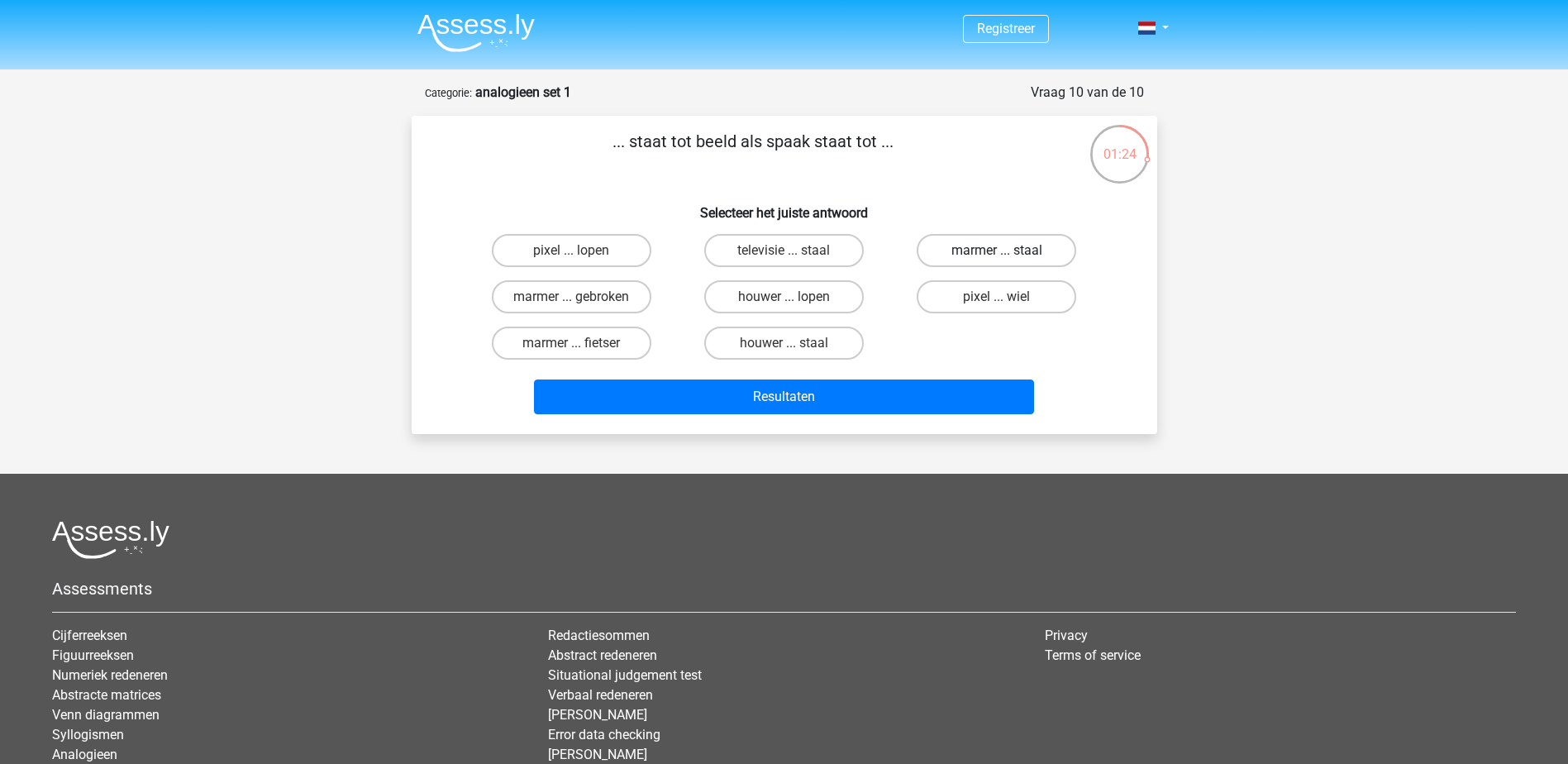
click at [1034, 244] on label "marmer ... staal" at bounding box center [996, 251] width 160 height 33
click at [1008, 251] on input "marmer ... staal" at bounding box center [1002, 256] width 11 height 11
radio input "true"
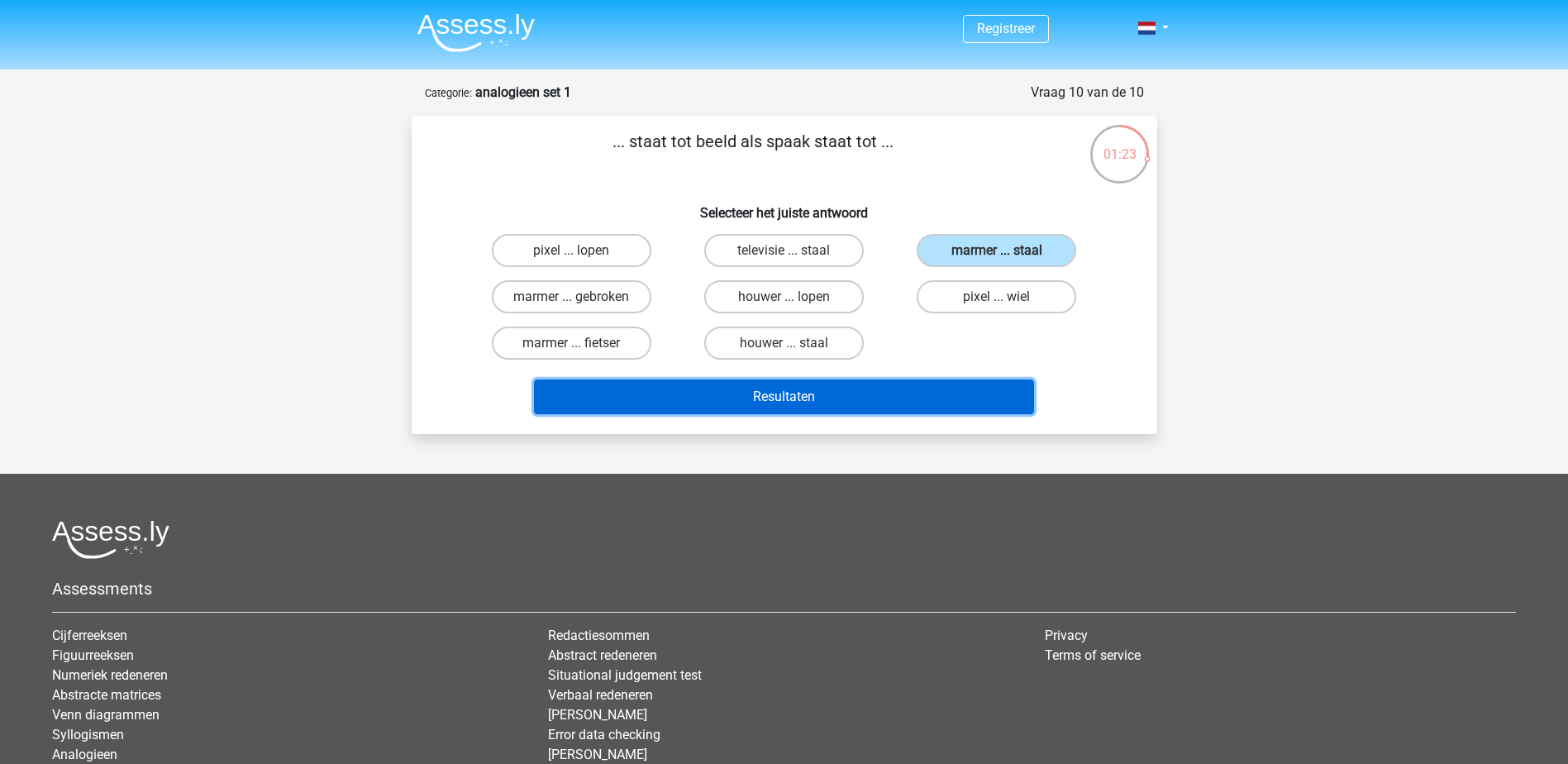
click at [998, 403] on button "Resultaten" at bounding box center [784, 397] width 500 height 35
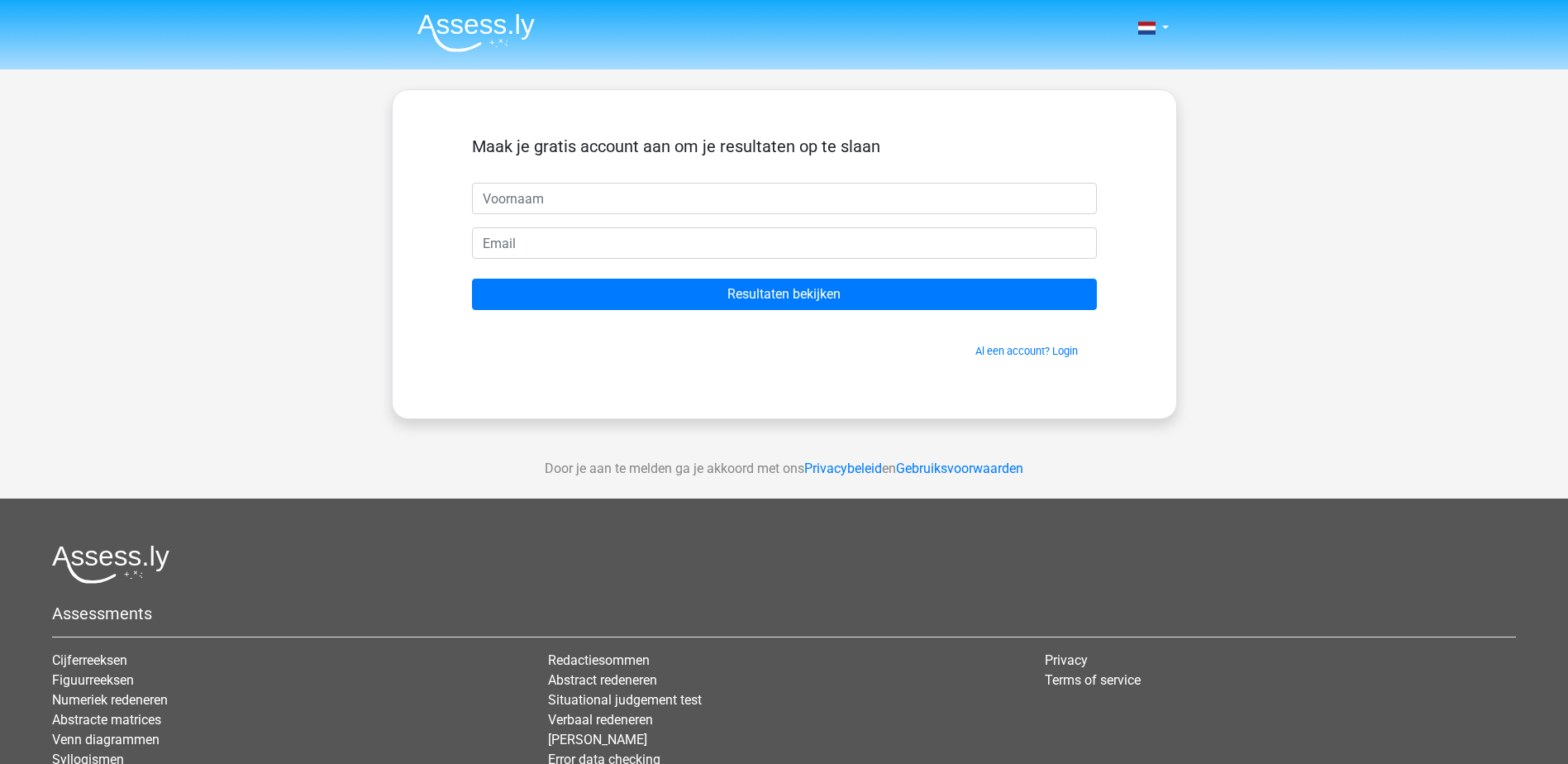
click at [1007, 210] on input "text" at bounding box center [784, 198] width 625 height 32
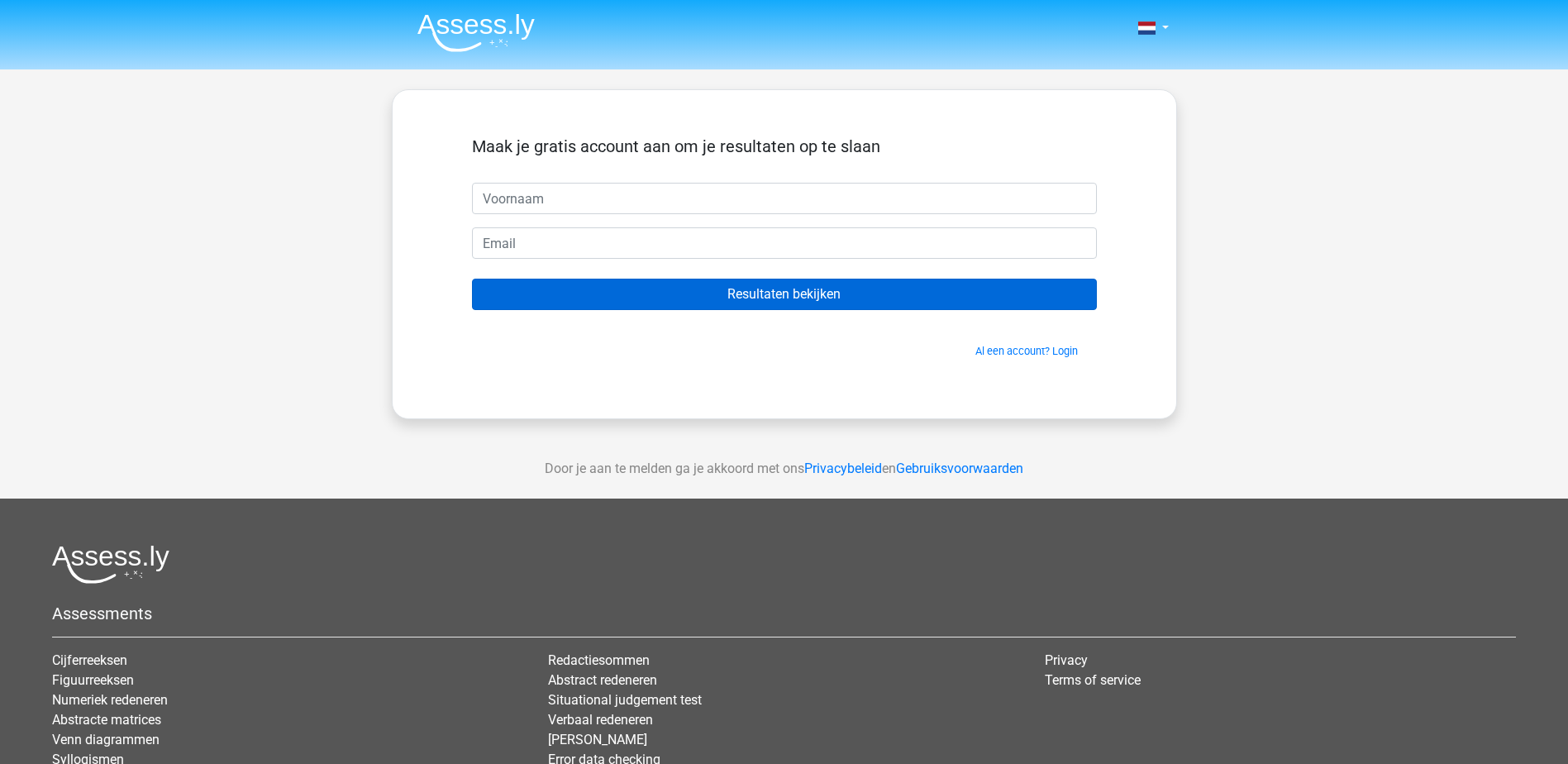
type input "Priya"
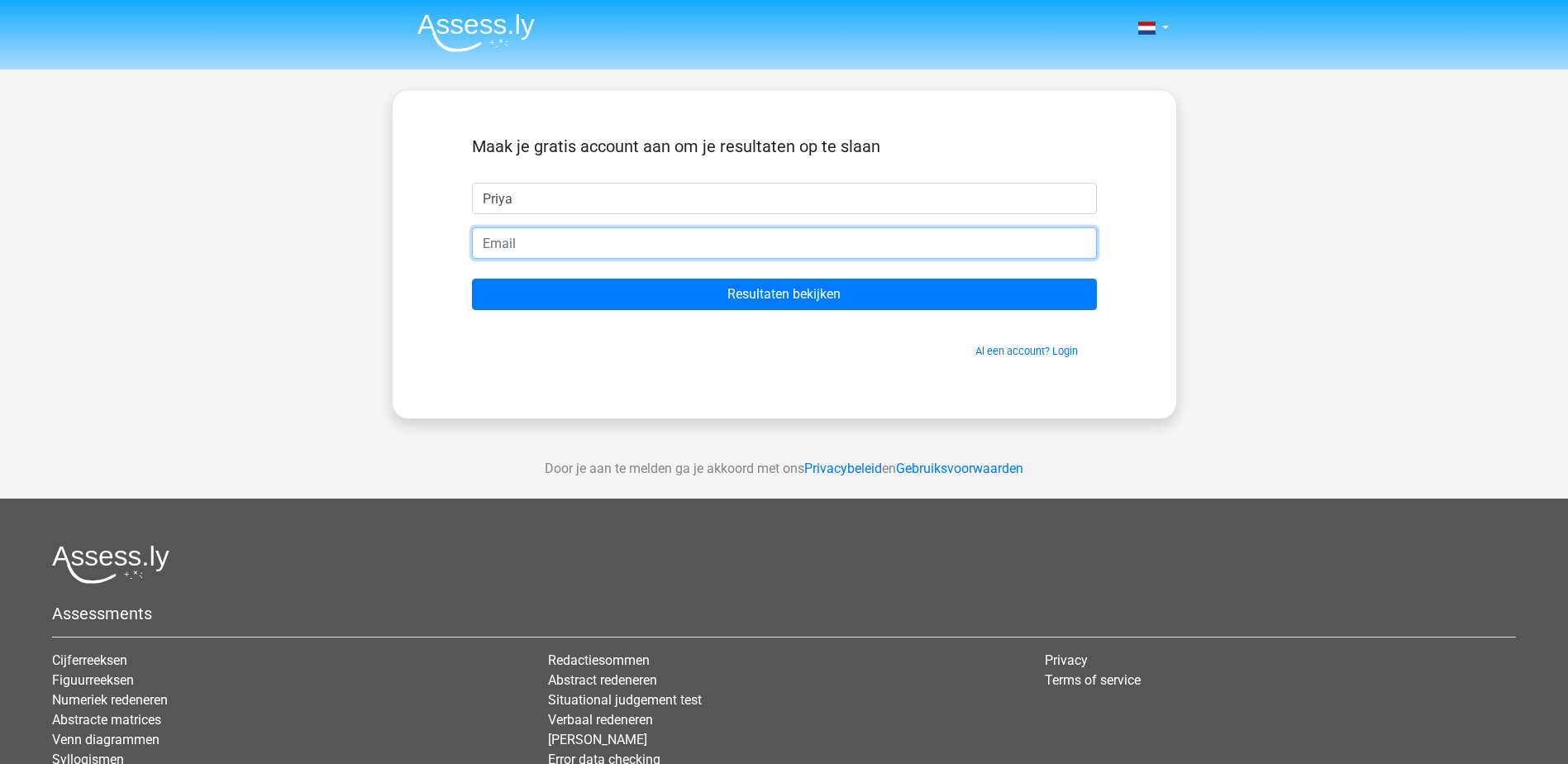
click at [747, 241] on input "email" at bounding box center [784, 243] width 625 height 32
type input "[EMAIL_ADDRESS][DOMAIN_NAME]"
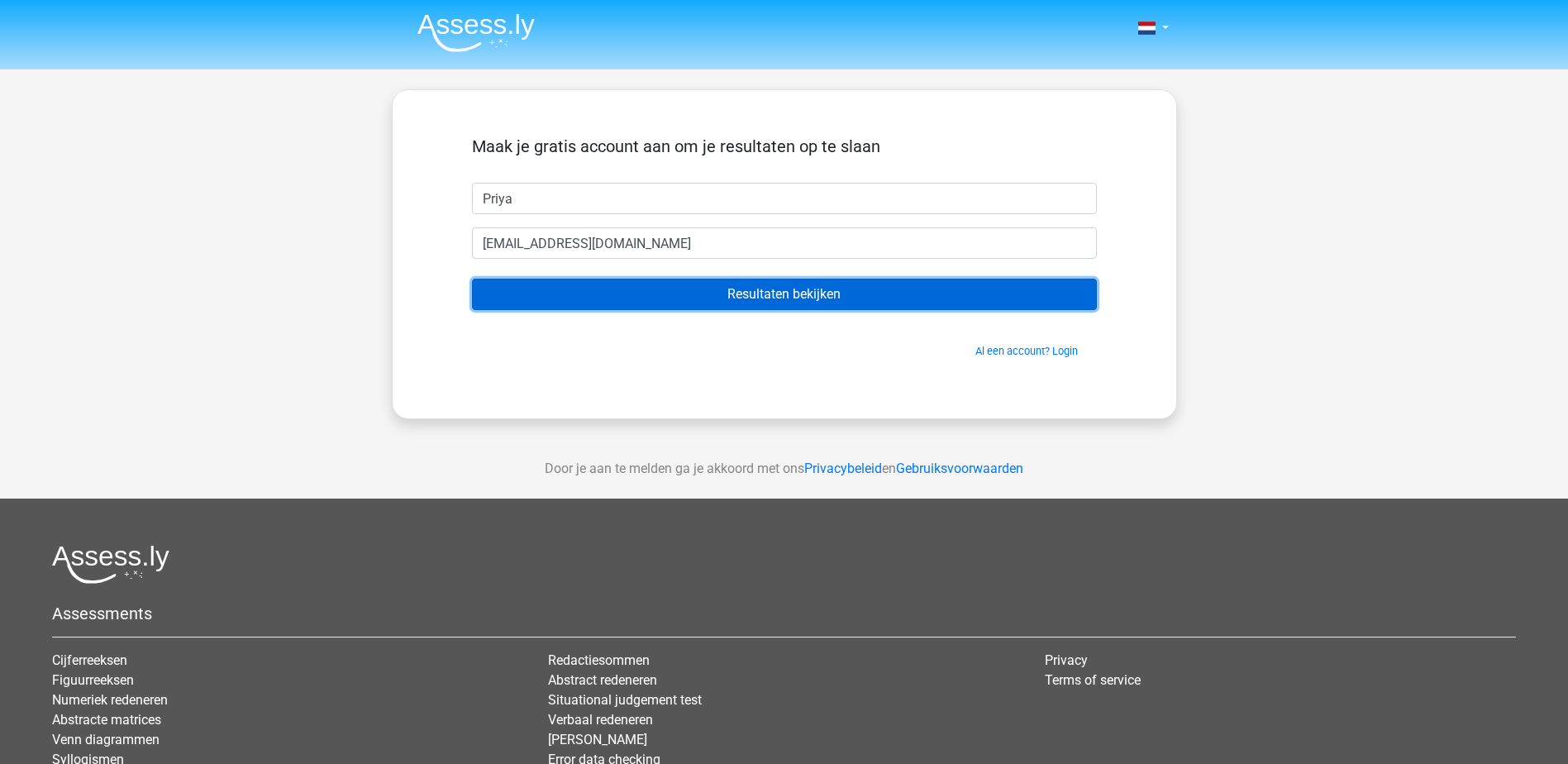
click at [852, 300] on input "Resultaten bekijken" at bounding box center [784, 295] width 625 height 32
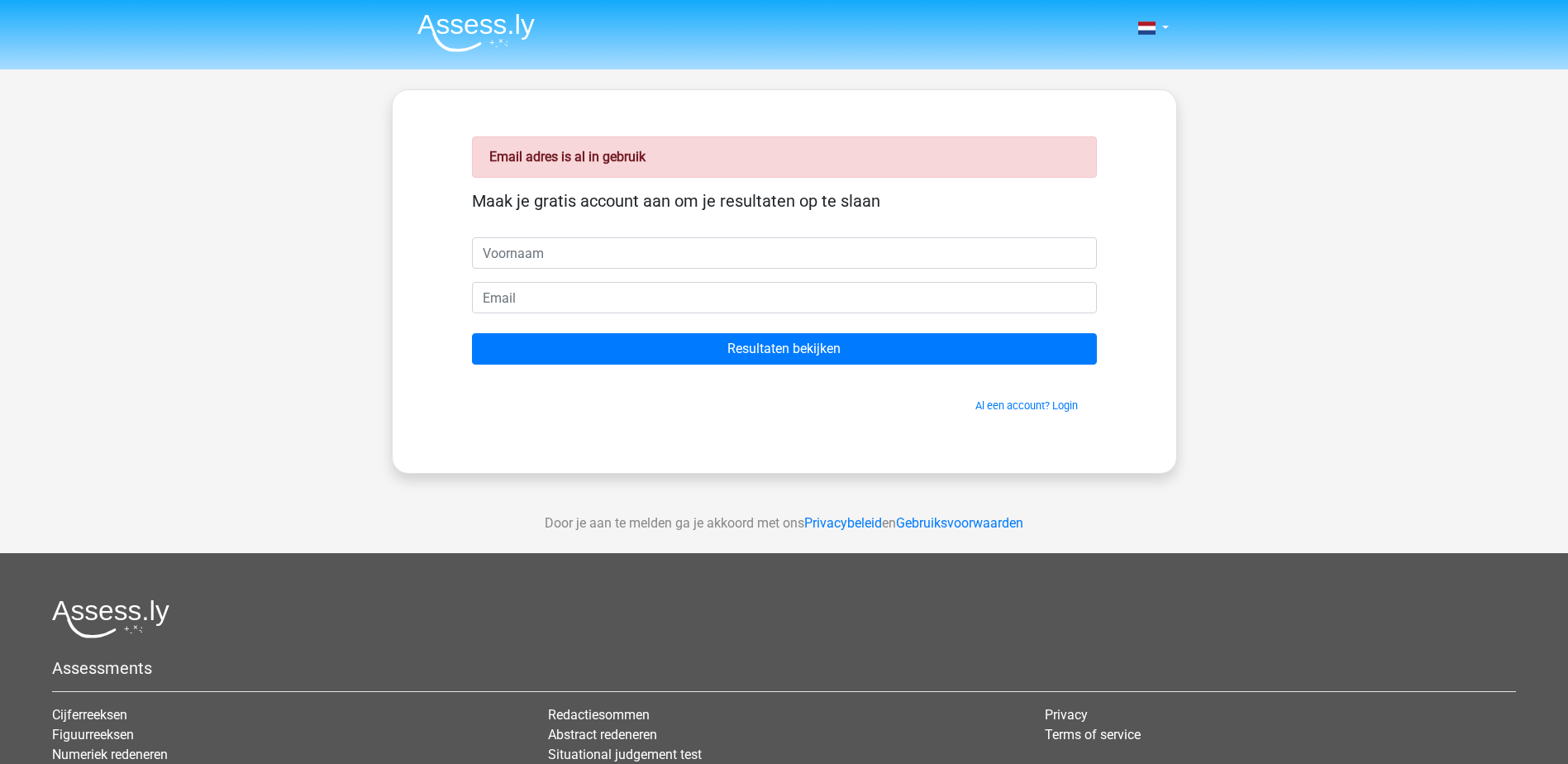
click at [845, 241] on input "text" at bounding box center [784, 253] width 625 height 32
type input "Priya"
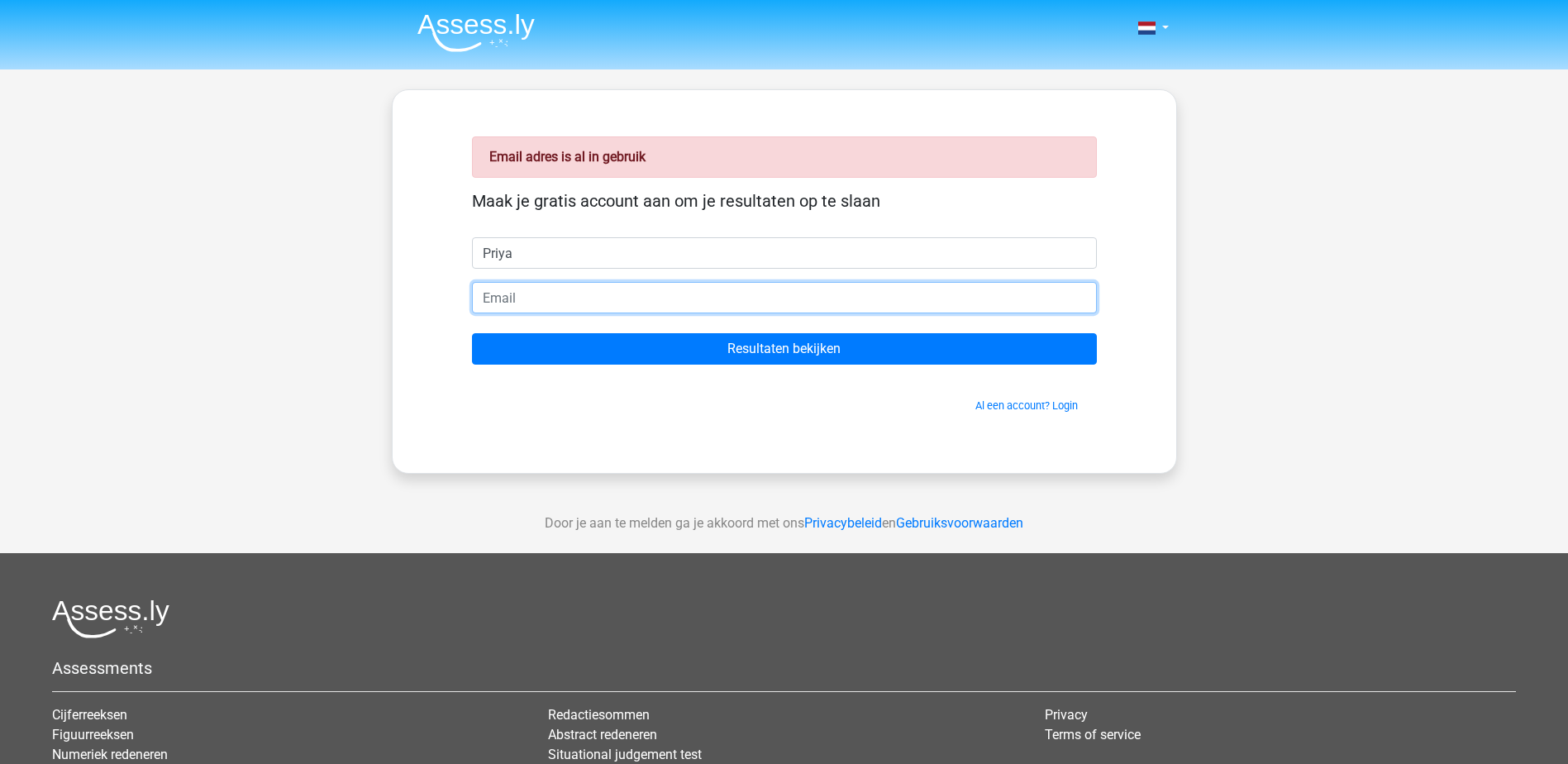
click at [759, 307] on input "email" at bounding box center [784, 297] width 625 height 32
type input "priyasamodhi@outlook.com"
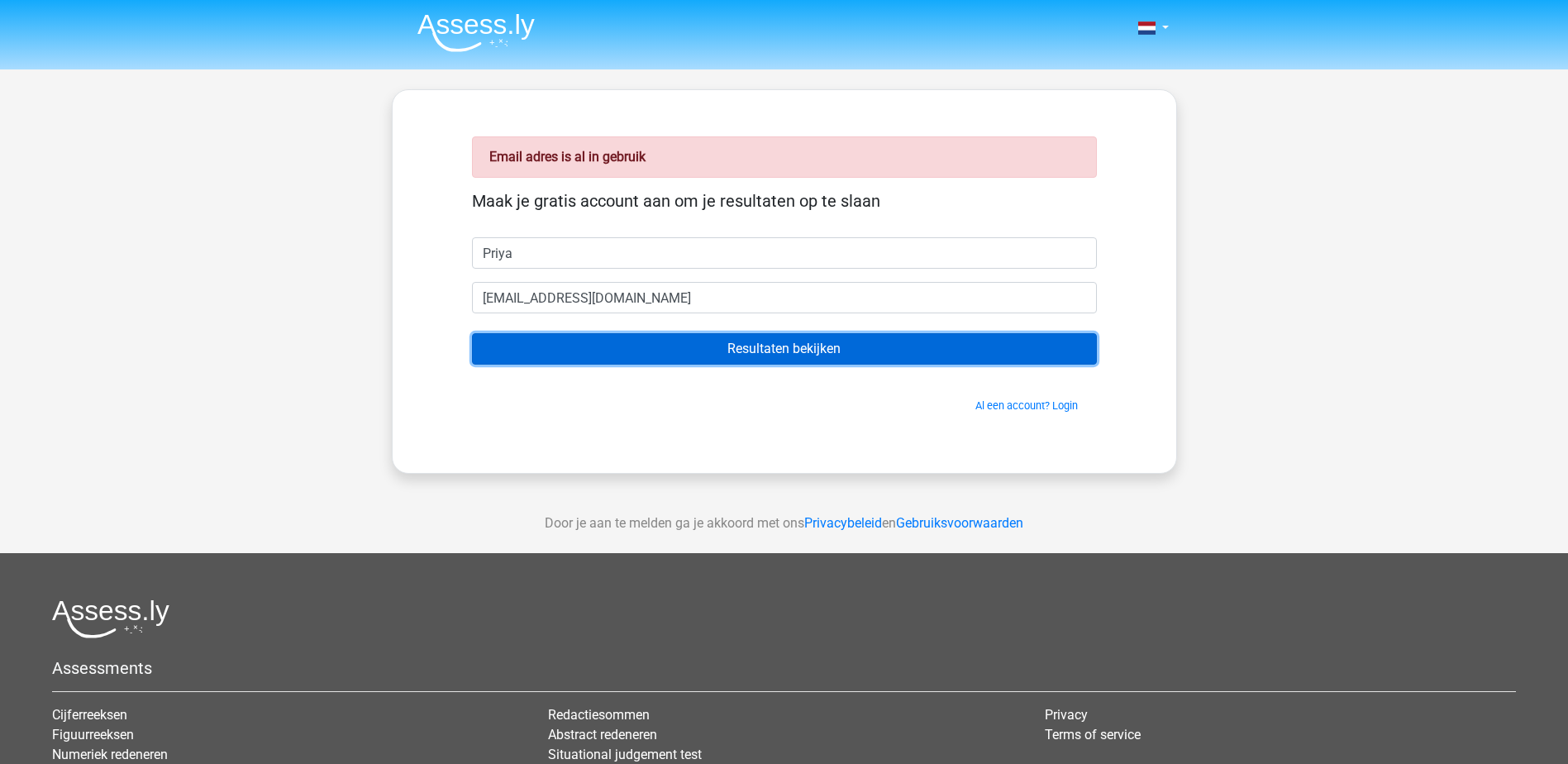
click at [723, 344] on input "Resultaten bekijken" at bounding box center [784, 349] width 625 height 32
click at [723, 352] on input "Resultaten bekijken" at bounding box center [784, 349] width 625 height 32
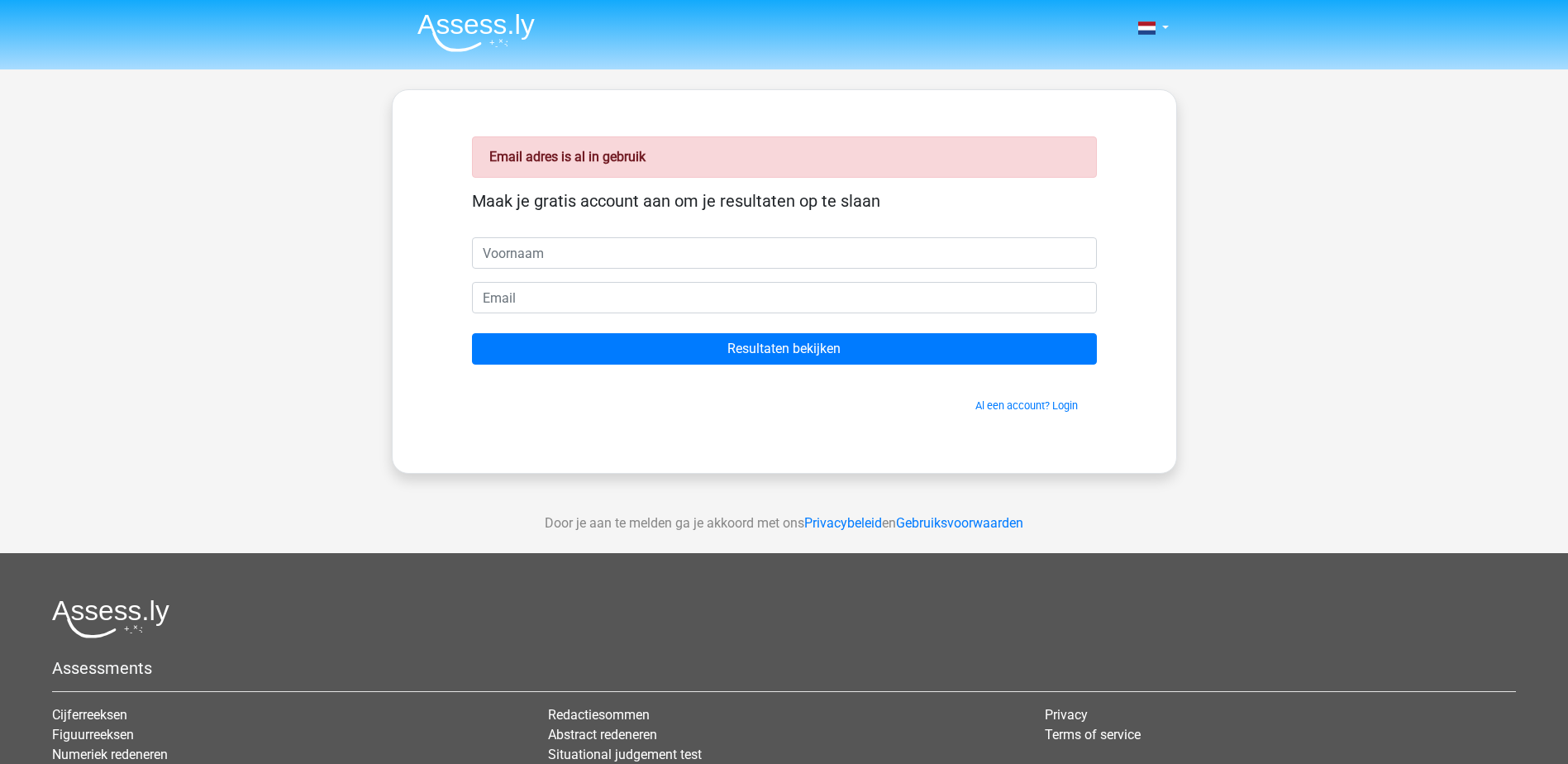
click at [727, 232] on div "Maak je gratis account aan om je resultaten op te slaan" at bounding box center [784, 214] width 625 height 46
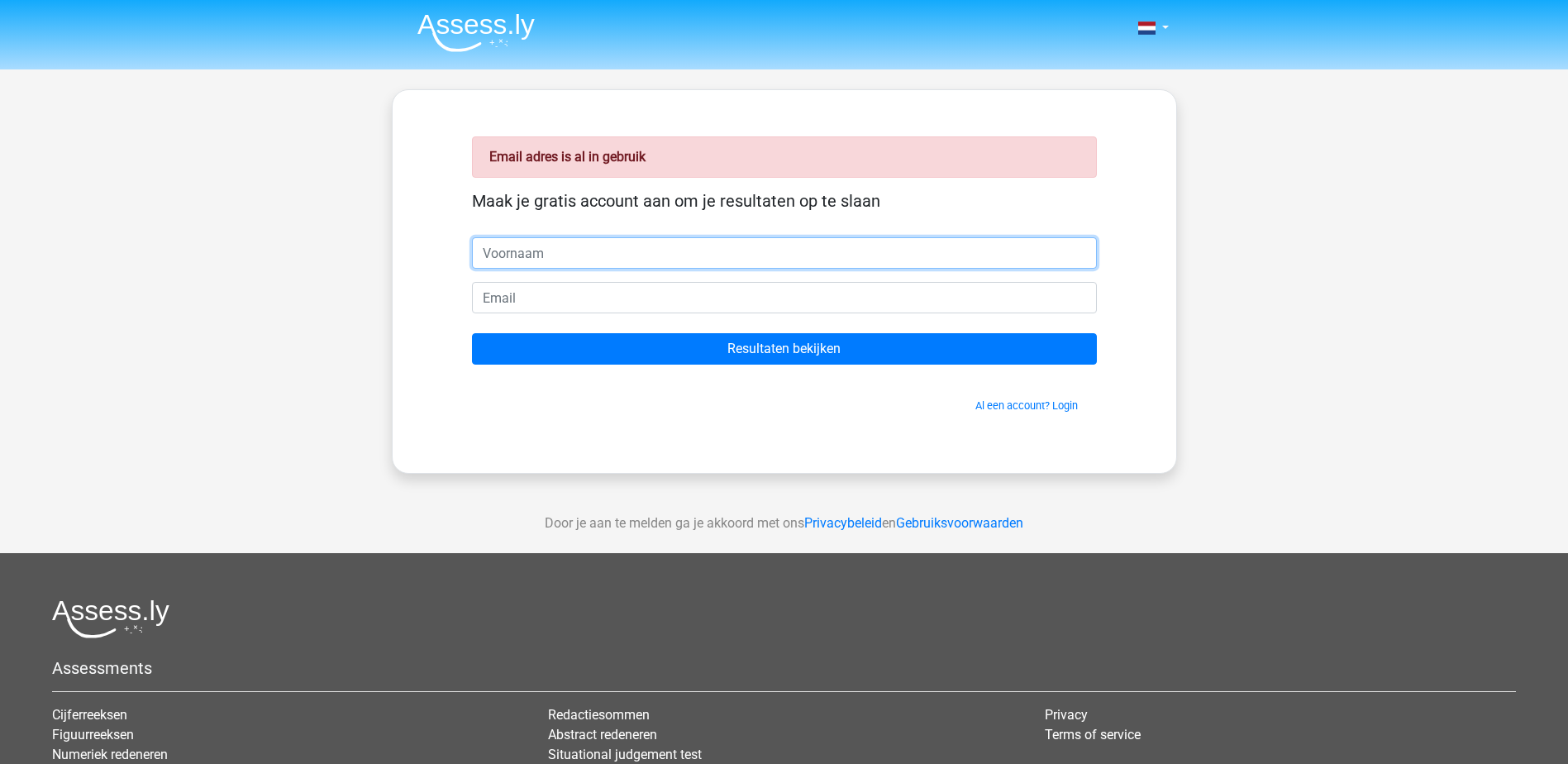
click at [731, 242] on input "text" at bounding box center [784, 253] width 625 height 32
type input "Priya"
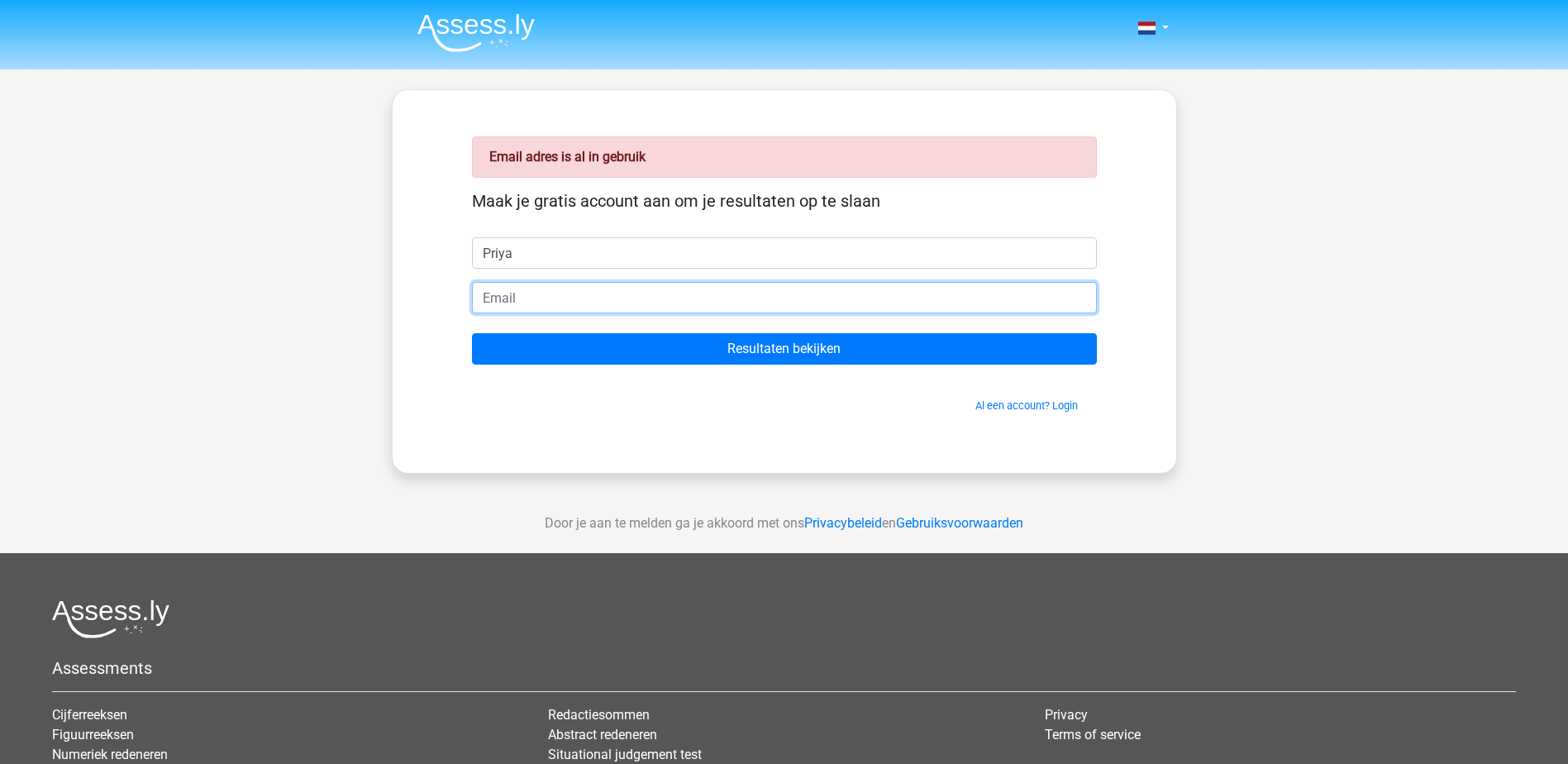
click at [698, 293] on input "email" at bounding box center [784, 297] width 625 height 32
type input "[PERSON_NAME][EMAIL_ADDRESS][DOMAIN_NAME]"
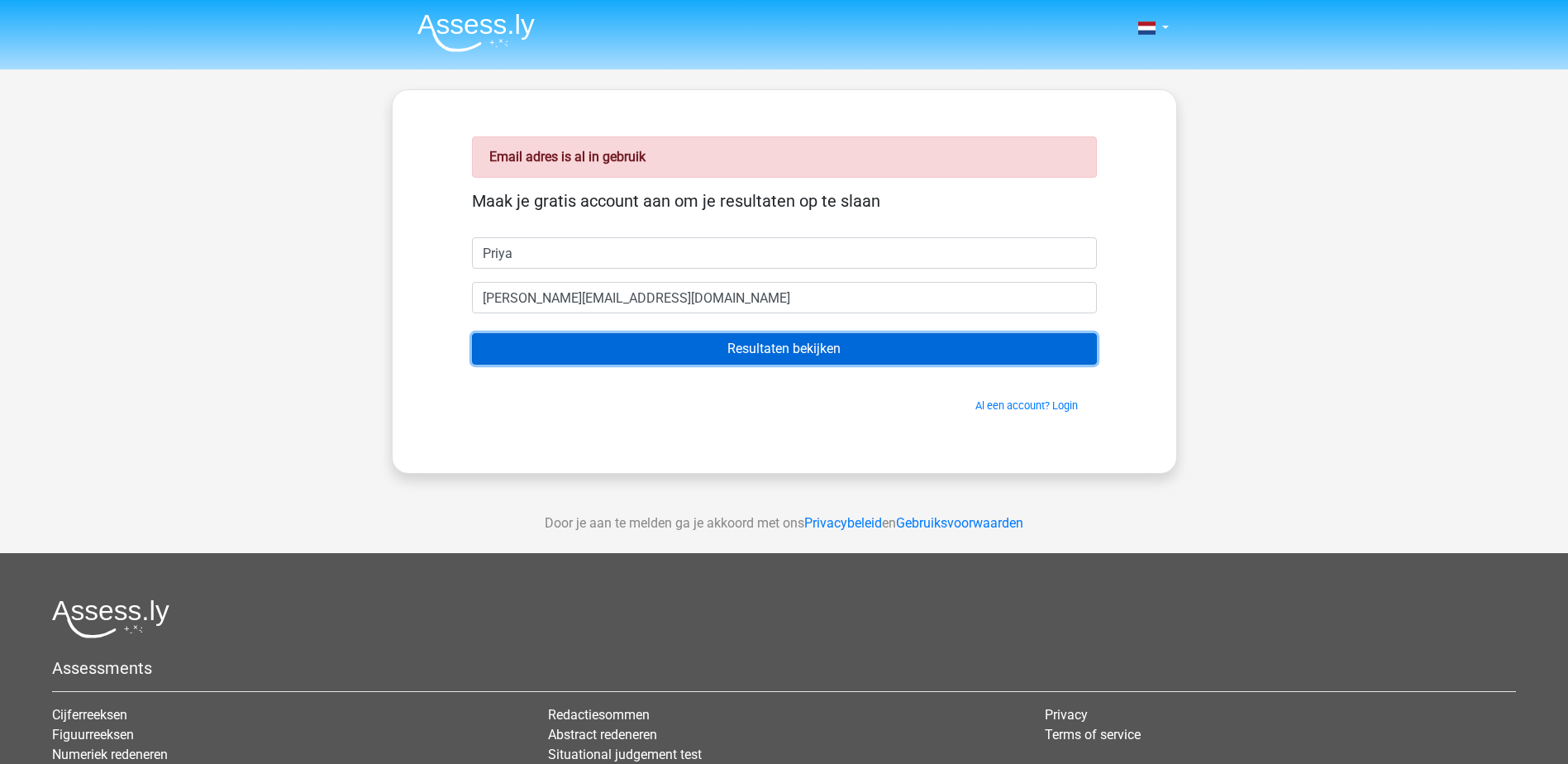
click at [743, 346] on input "Resultaten bekijken" at bounding box center [784, 349] width 625 height 32
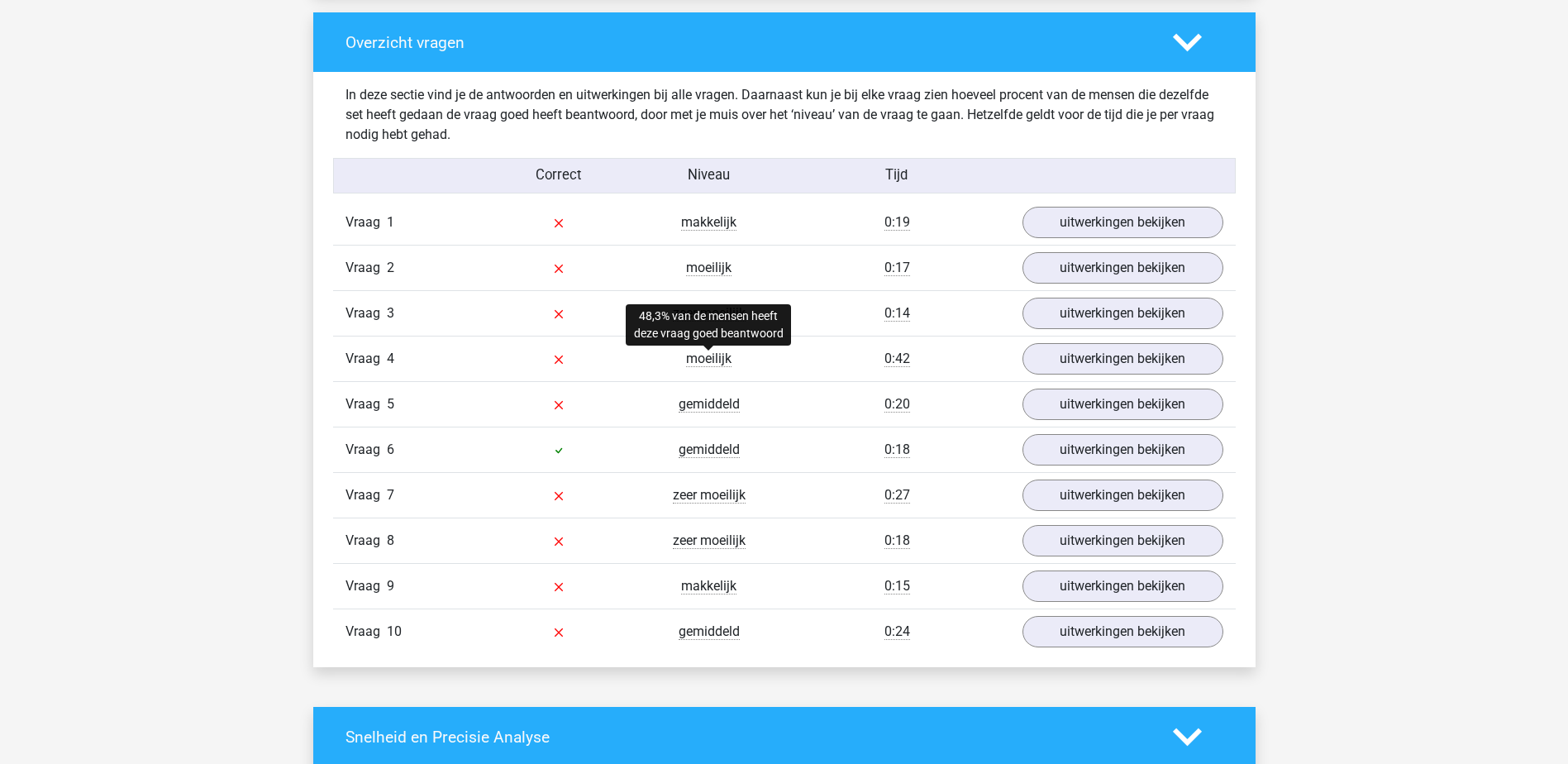
scroll to position [1229, 0]
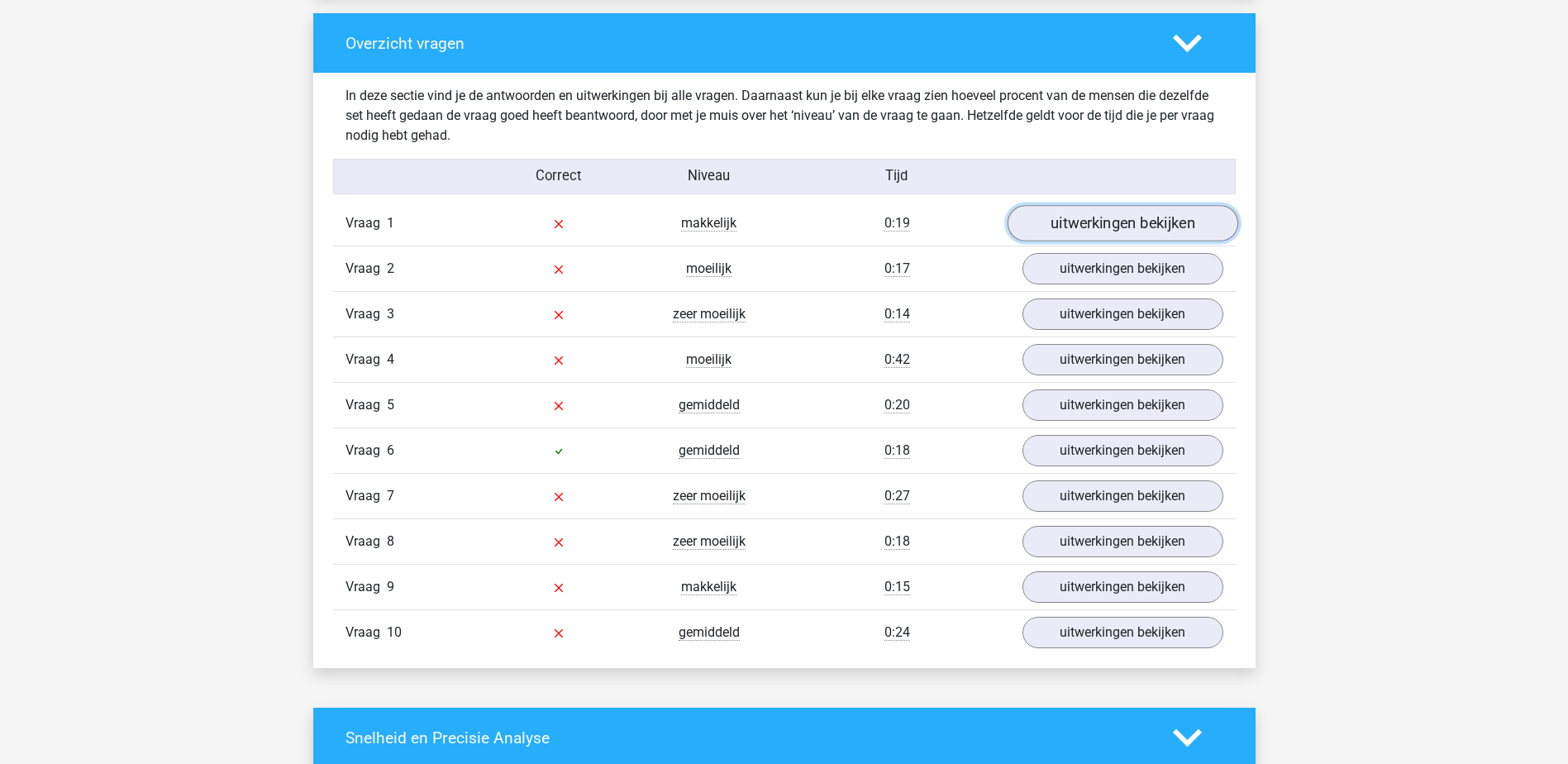
click at [1154, 223] on link "uitwerkingen bekijken" at bounding box center [1122, 224] width 231 height 36
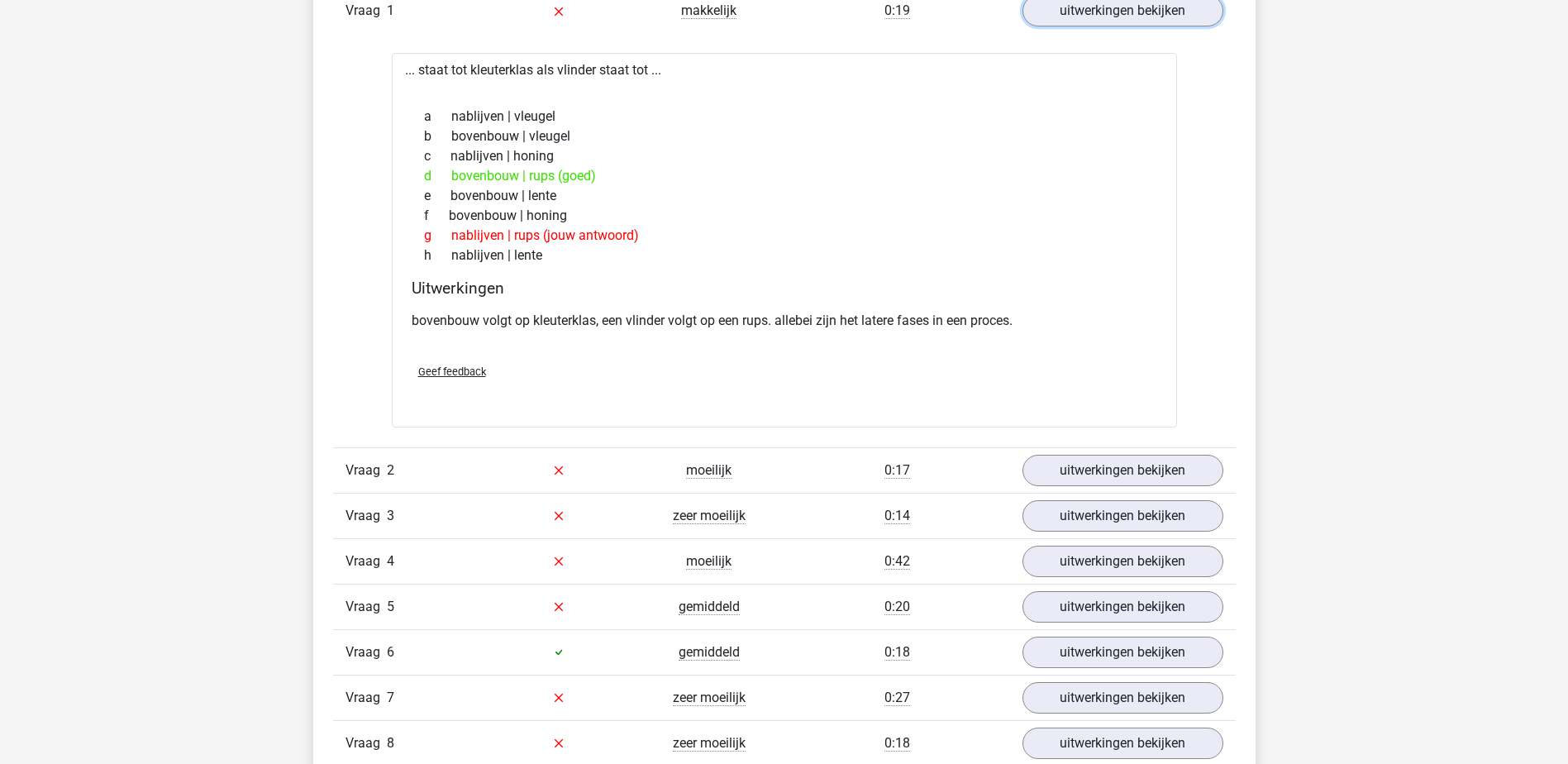
scroll to position [1560, 0]
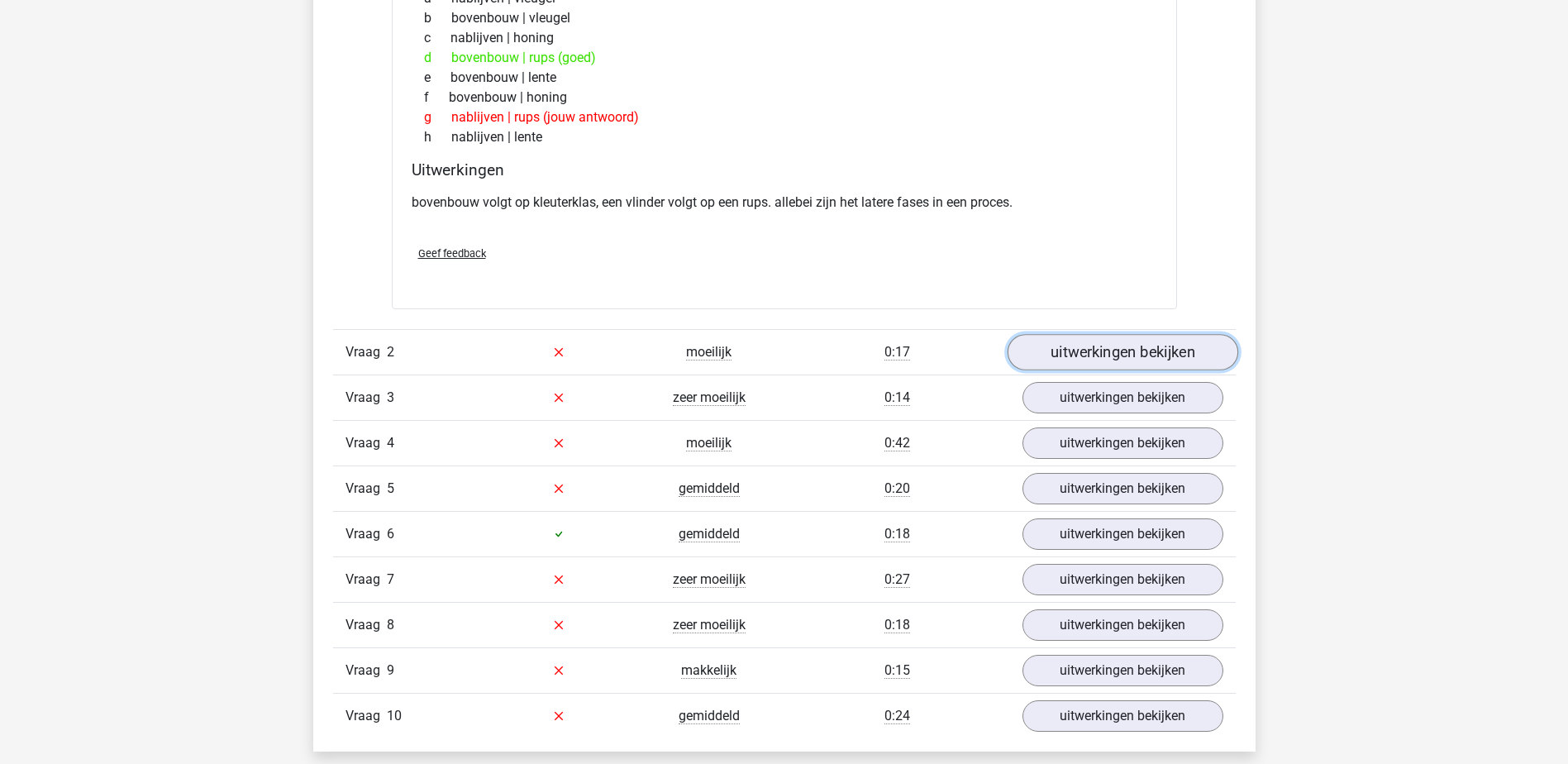
click at [1142, 342] on link "uitwerkingen bekijken" at bounding box center [1122, 352] width 231 height 36
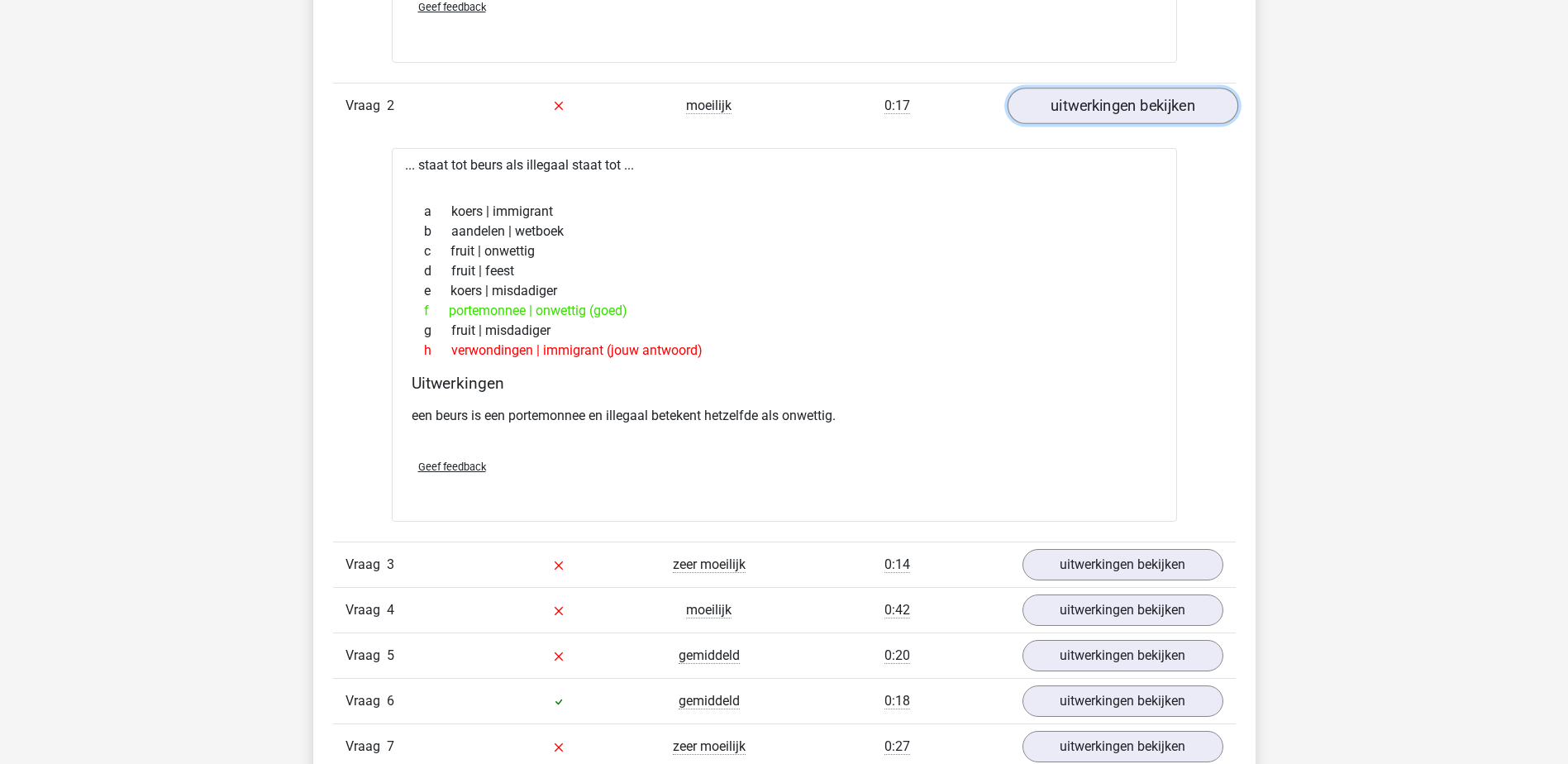
scroll to position [1807, 0]
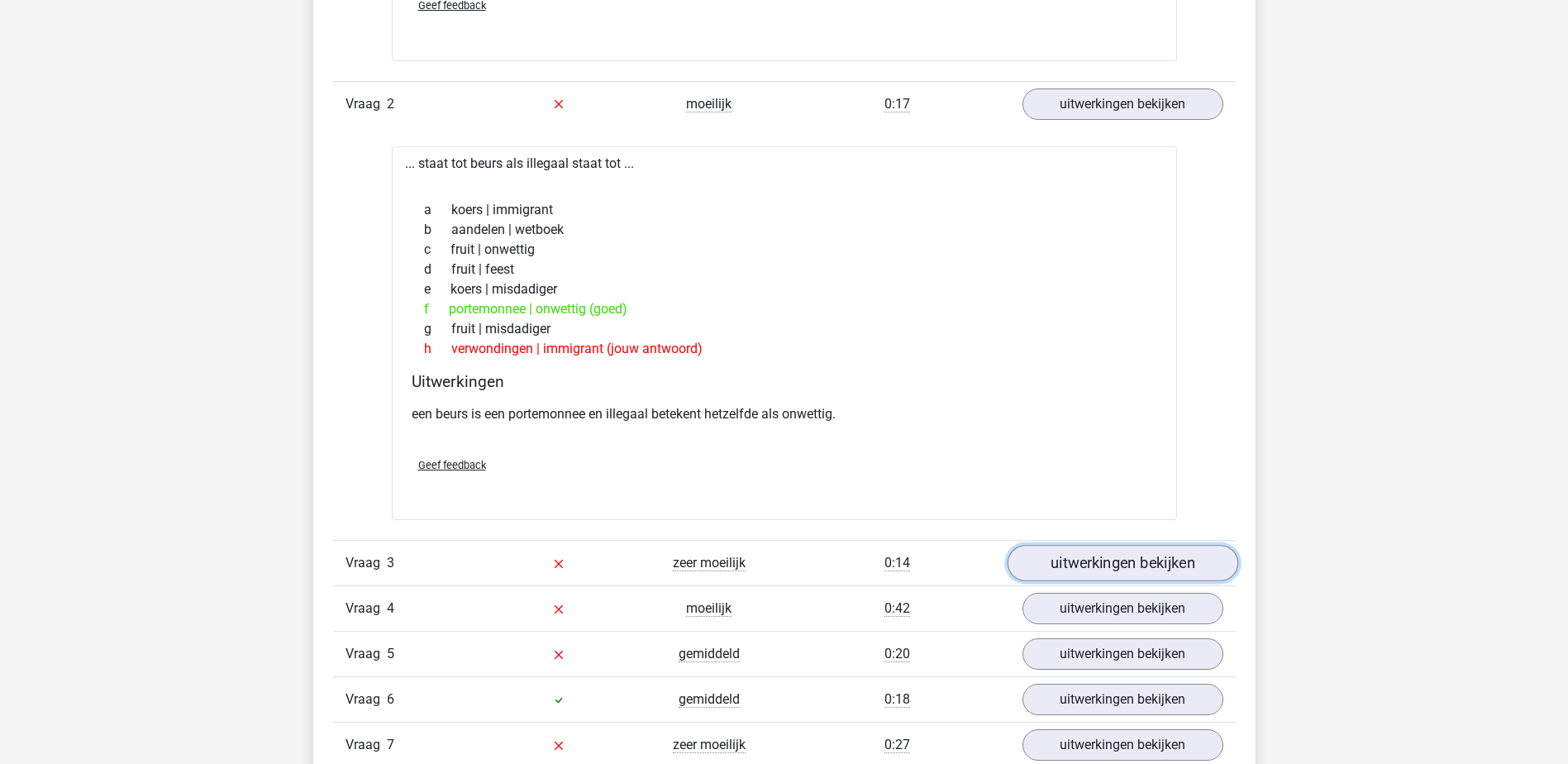
click at [1198, 551] on link "uitwerkingen bekijken" at bounding box center [1122, 562] width 231 height 36
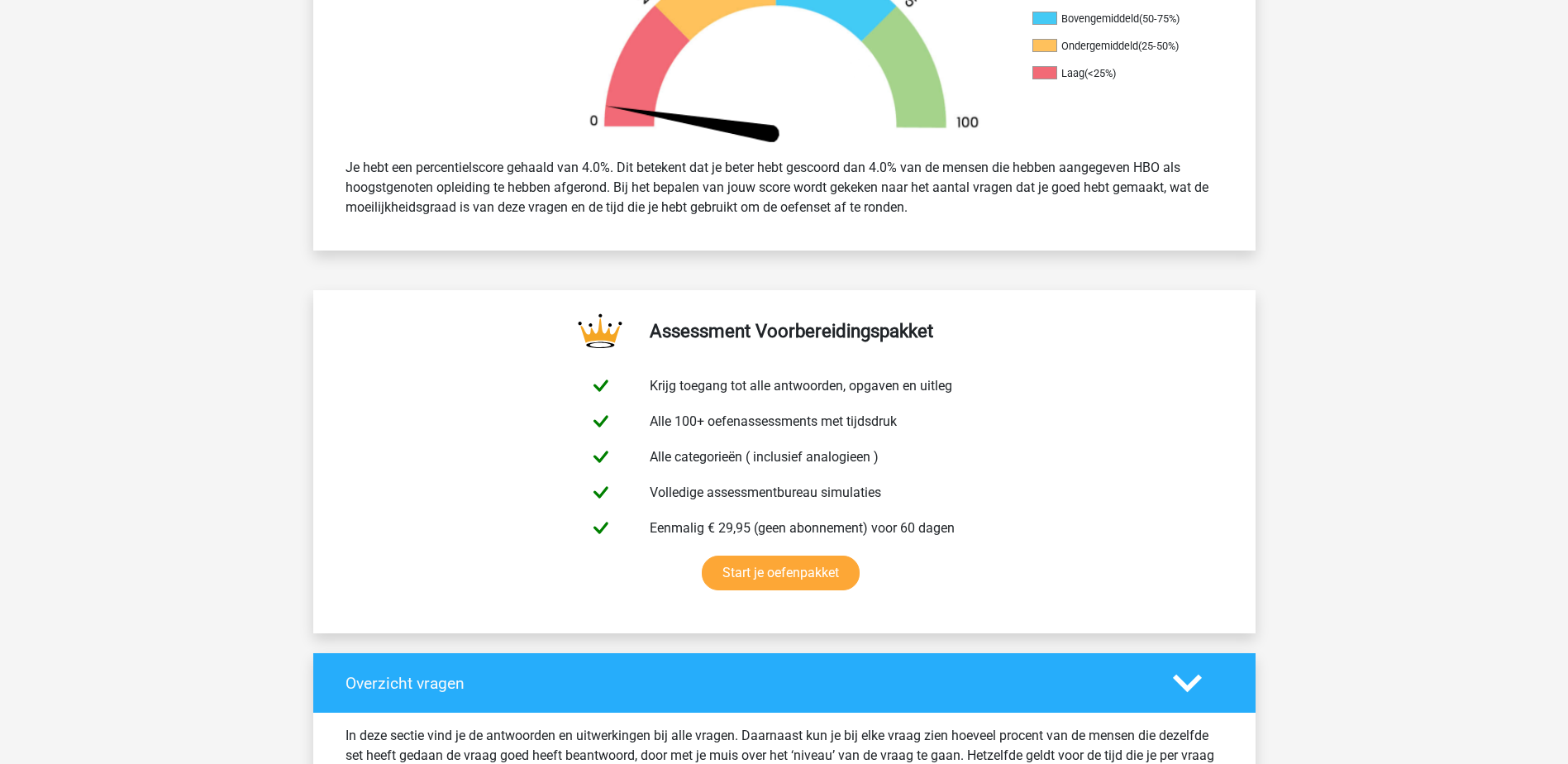
scroll to position [484, 0]
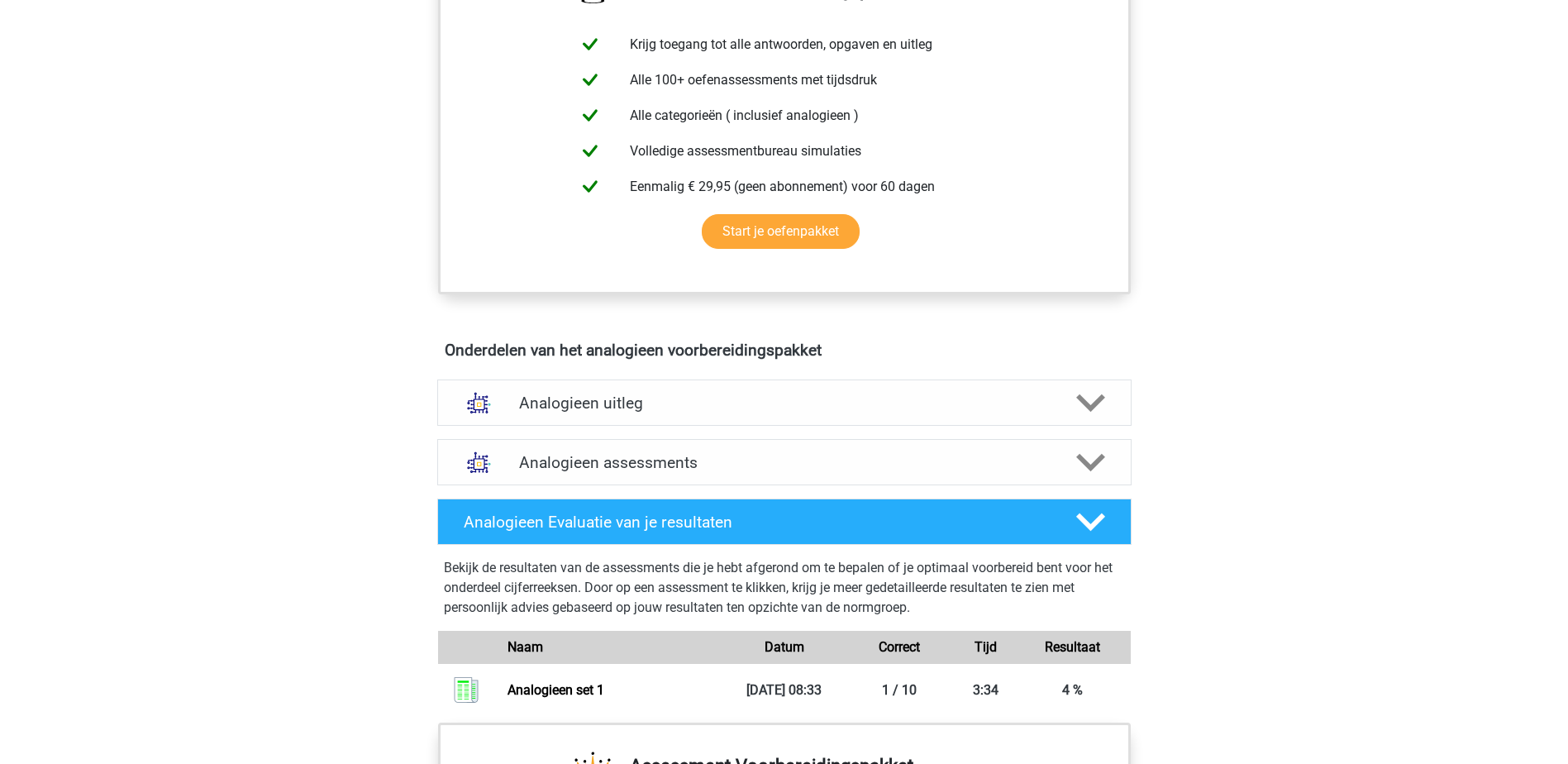
scroll to position [661, 0]
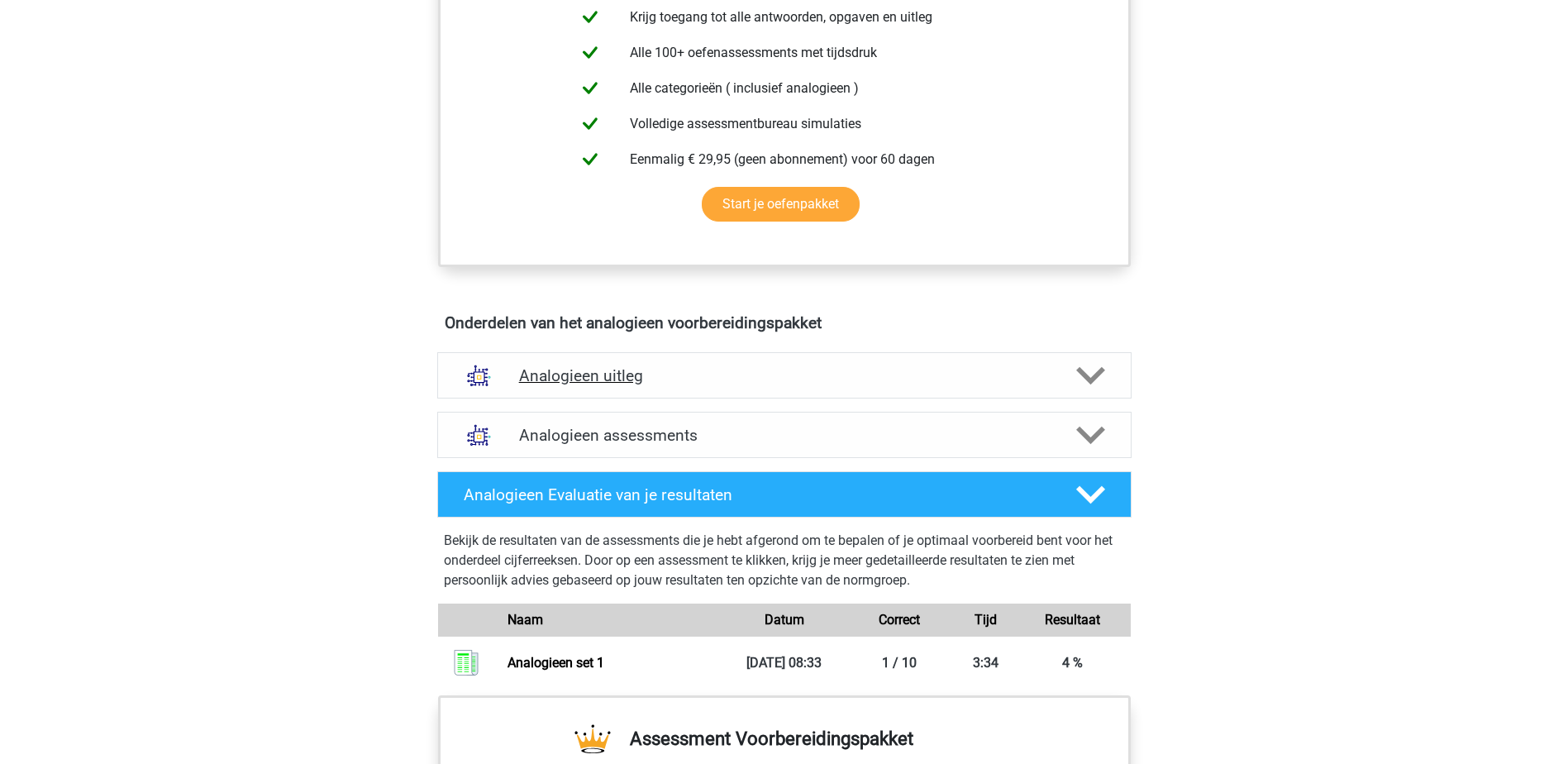
click at [948, 382] on h4 "Analogieen uitleg" at bounding box center [784, 376] width 531 height 19
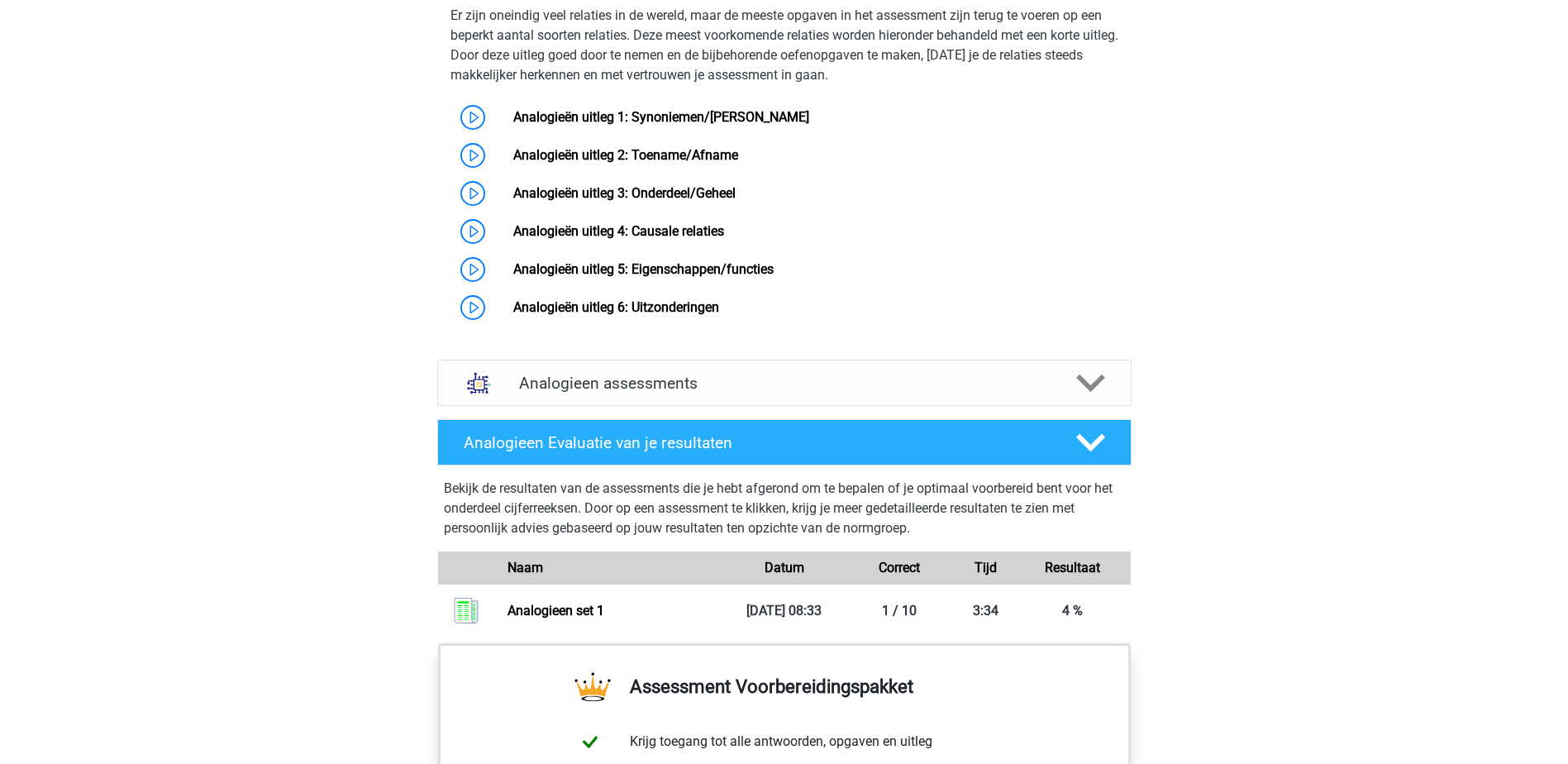
scroll to position [1240, 0]
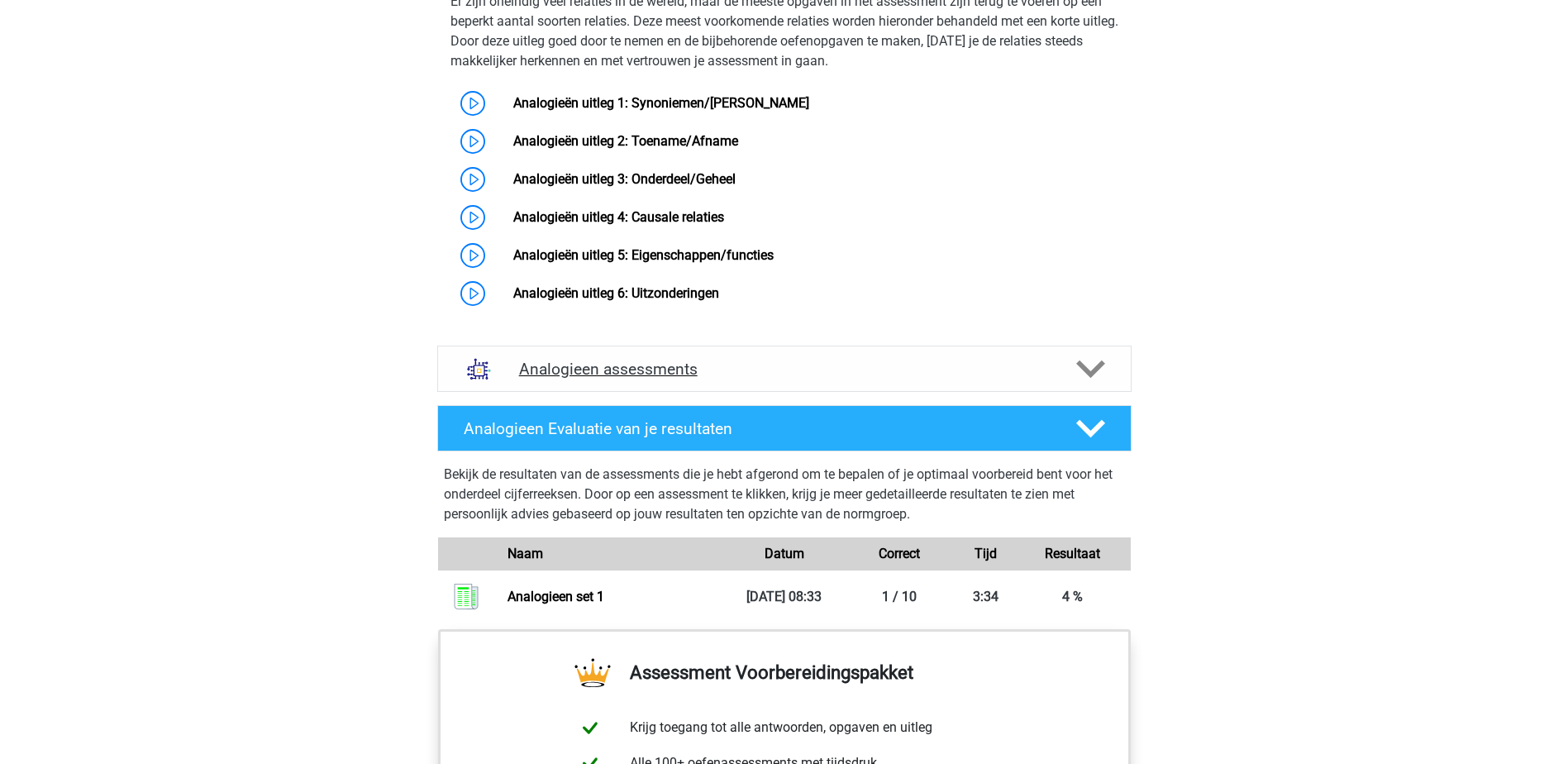
click at [944, 379] on h4 "Analogieen assessments" at bounding box center [784, 369] width 531 height 19
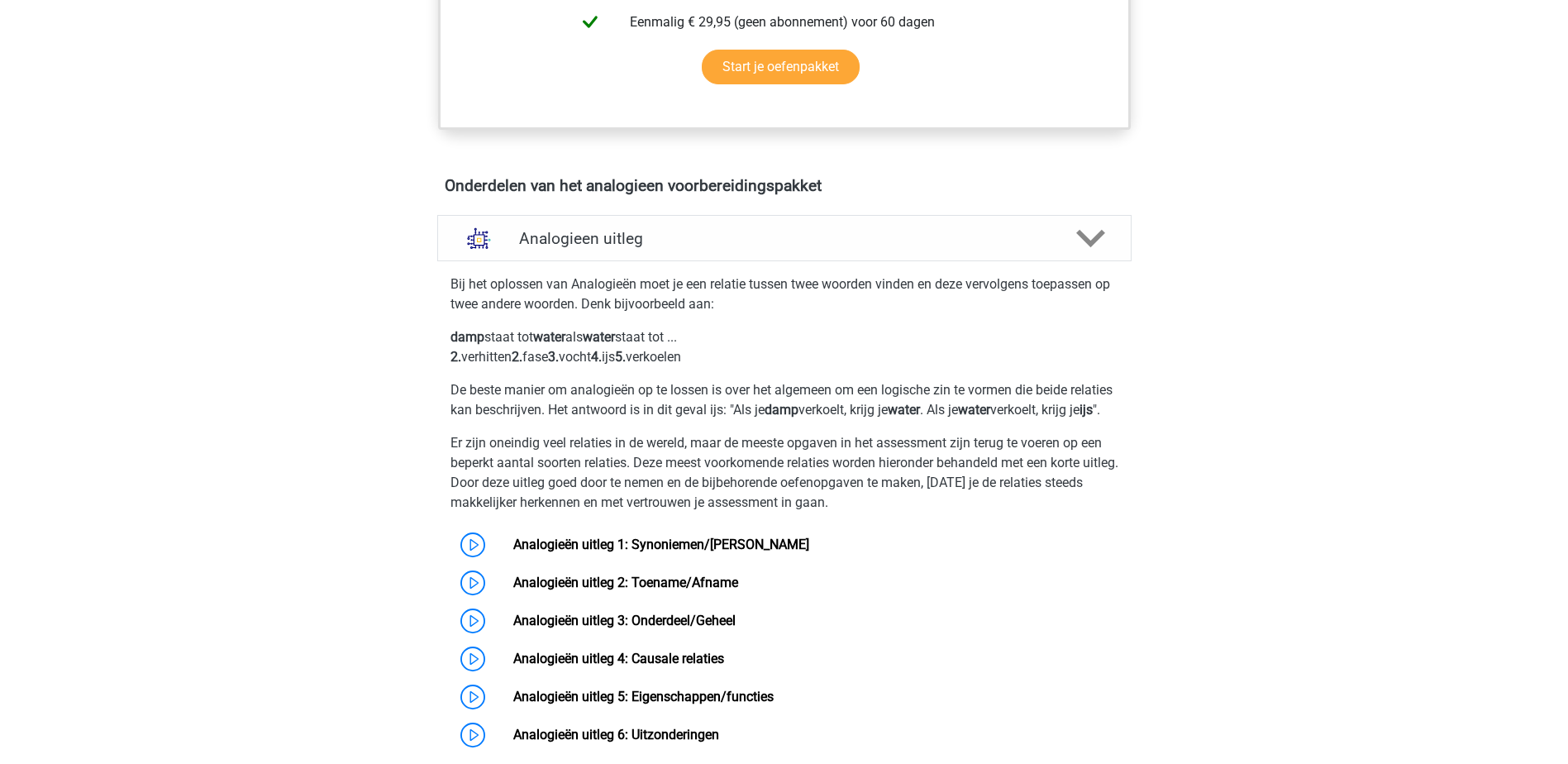
scroll to position [827, 0]
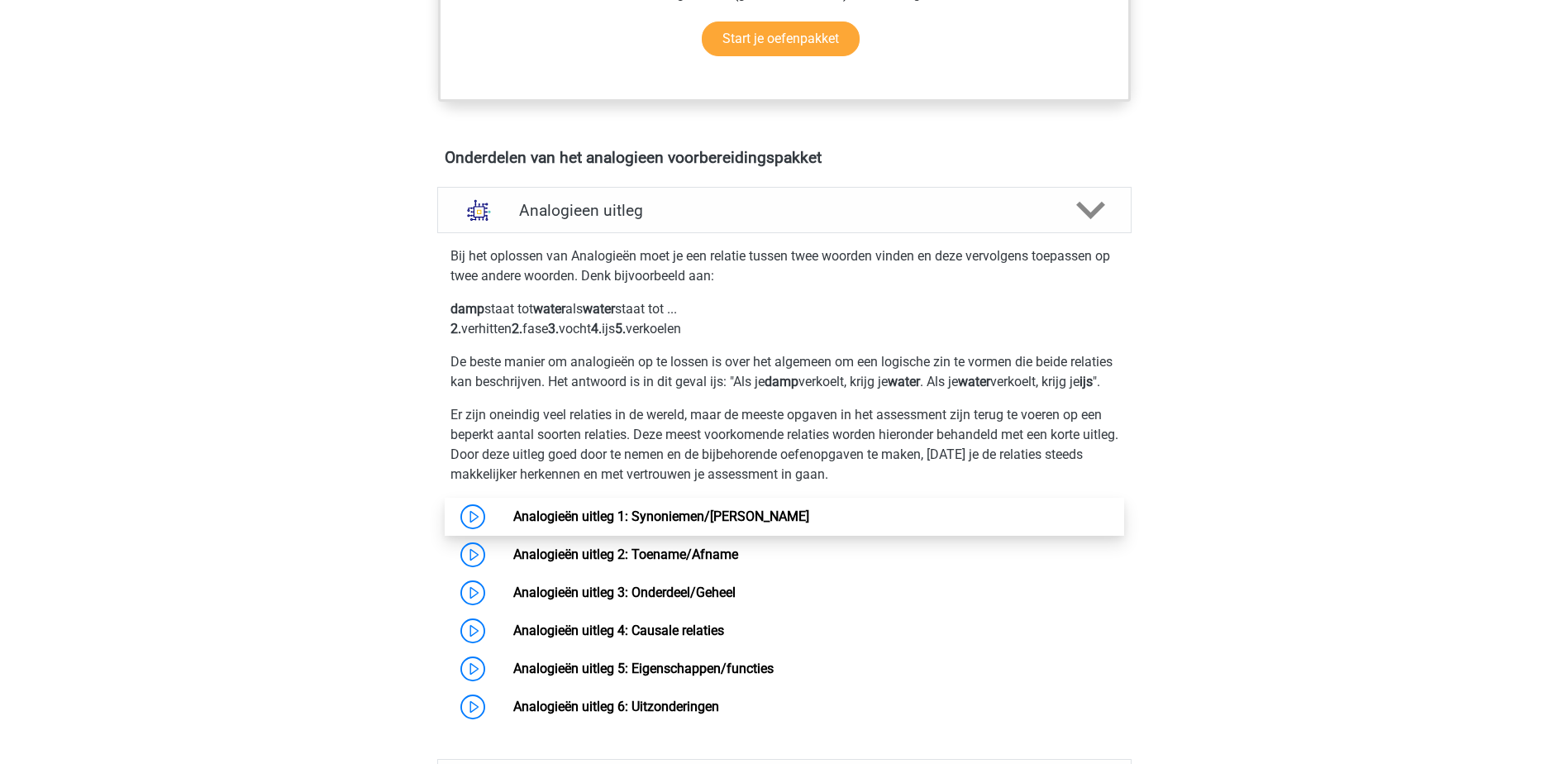
click at [741, 525] on link "Analogieën uitleg 1: Synoniemen/[PERSON_NAME]" at bounding box center [660, 517] width 296 height 16
